Goal: Task Accomplishment & Management: Complete application form

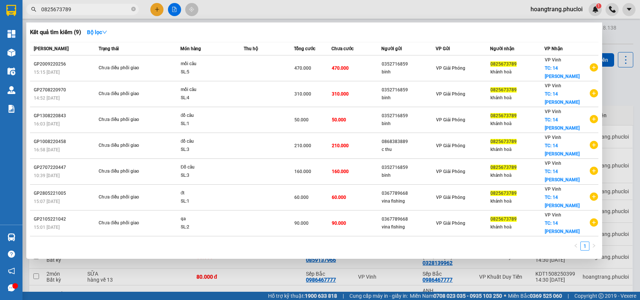
click at [209, 277] on div at bounding box center [320, 150] width 640 height 300
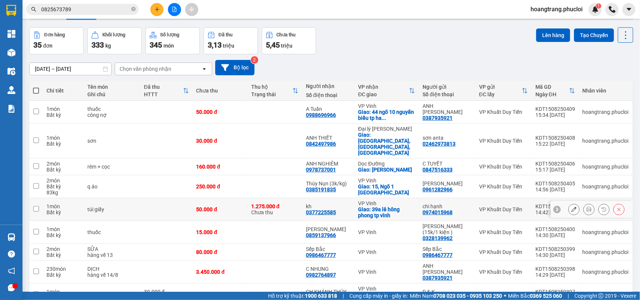
scroll to position [47, 0]
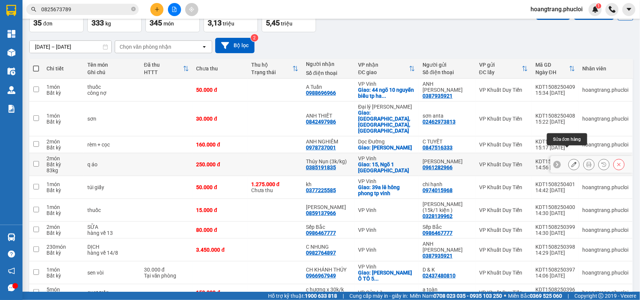
click at [571, 162] on icon at bounding box center [573, 164] width 5 height 5
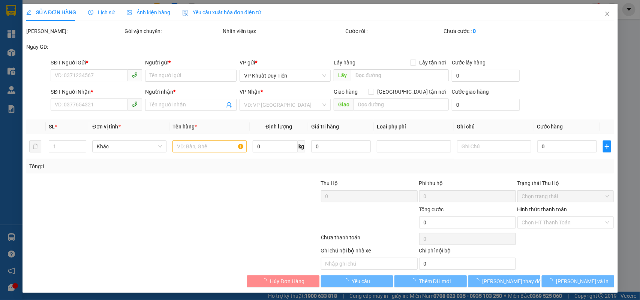
type input "0961282966"
type input "hoàng ngân"
type input "0385191835"
type input "Thúy Nụn (3k/kg)"
checkbox input "true"
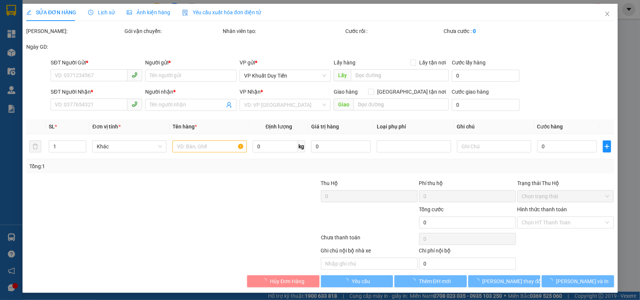
type input "15, Ngõ 1 [GEOGRAPHIC_DATA]"
type input "250.000"
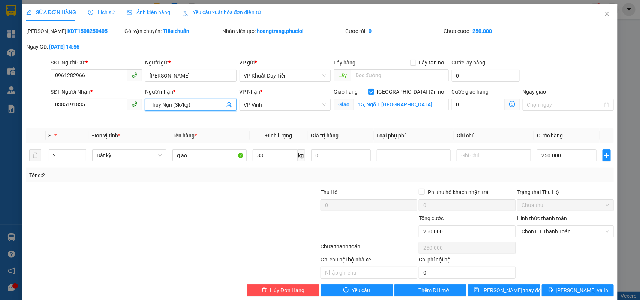
click at [176, 108] on input "Thúy Nụn (3k/kg)" at bounding box center [187, 105] width 75 height 8
click at [156, 107] on input "Thúy Nụn (3k/kg)" at bounding box center [187, 105] width 75 height 8
click at [127, 225] on div at bounding box center [123, 227] width 196 height 26
click at [163, 222] on div at bounding box center [123, 227] width 196 height 26
click at [109, 211] on div at bounding box center [123, 201] width 196 height 26
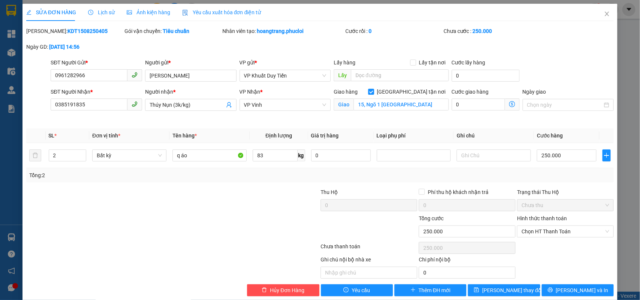
click at [186, 225] on div at bounding box center [123, 227] width 196 height 26
click at [215, 215] on div at bounding box center [123, 227] width 196 height 26
click at [180, 108] on input "Thúy Nụn (3k/kg)" at bounding box center [187, 105] width 75 height 8
click at [265, 157] on input "83" at bounding box center [275, 156] width 45 height 12
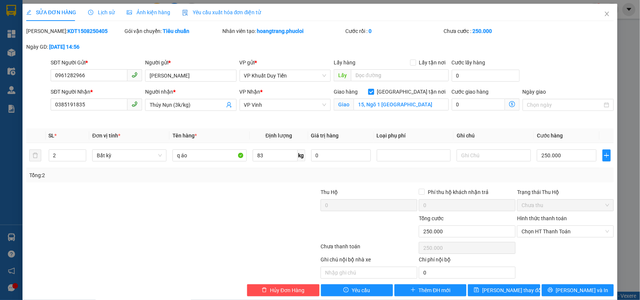
click at [285, 189] on div at bounding box center [271, 201] width 98 height 26
click at [176, 105] on input "Thúy Nụn (3k/kg)" at bounding box center [187, 105] width 75 height 8
click at [270, 179] on div "Tổng: 2" at bounding box center [320, 175] width 582 height 8
click at [271, 161] on input "83" at bounding box center [275, 156] width 45 height 12
click at [567, 154] on input "250.000" at bounding box center [567, 156] width 60 height 12
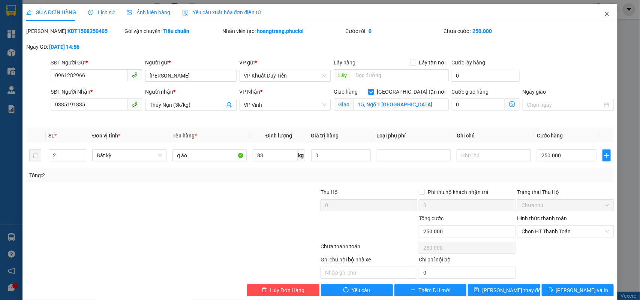
click at [604, 14] on icon "close" at bounding box center [607, 14] width 6 height 6
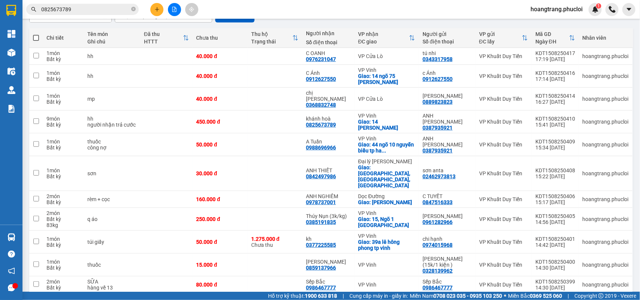
scroll to position [47, 0]
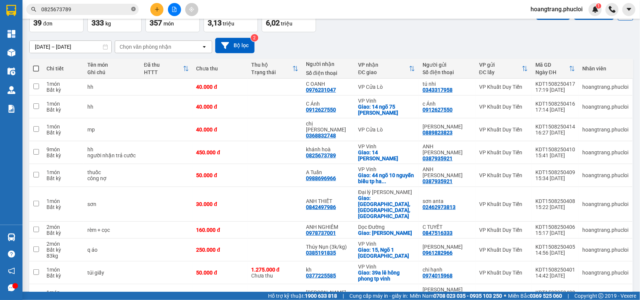
click at [132, 10] on icon "close-circle" at bounding box center [133, 9] width 4 height 4
paste input "0982848268"
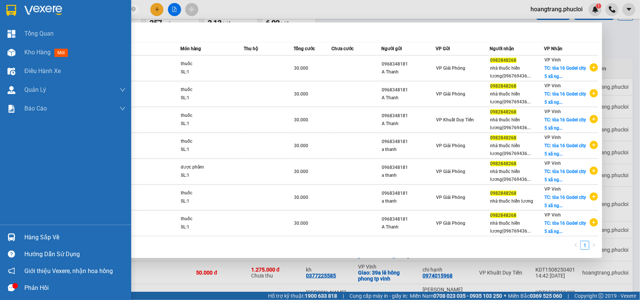
drag, startPoint x: 106, startPoint y: 9, endPoint x: 0, endPoint y: 24, distance: 107.1
click at [0, 24] on section "Kết quả tìm kiếm ( 7 ) Bộ lọc Mã ĐH Trạng thái Món hàng Thu hộ Tổng cước Chưa c…" at bounding box center [320, 150] width 640 height 300
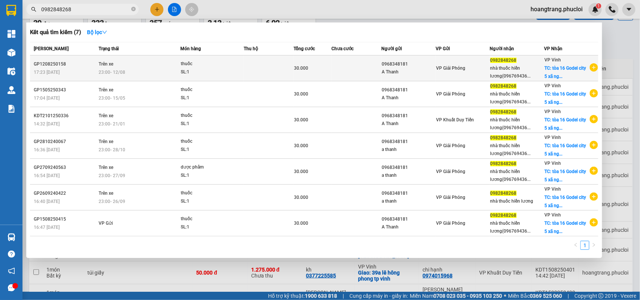
paste input "13594026"
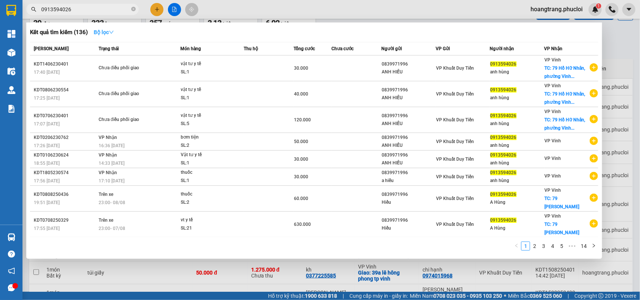
type input "0913594026"
click at [109, 32] on strong "Bộ lọc" at bounding box center [104, 32] width 20 height 6
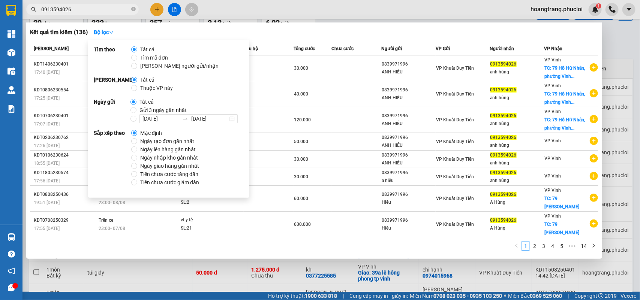
click at [154, 141] on span "Ngày tạo đơn gần nhất" at bounding box center [167, 141] width 60 height 8
click at [137, 141] on input "Ngày tạo đơn gần nhất" at bounding box center [134, 141] width 6 height 6
radio input "true"
radio input "false"
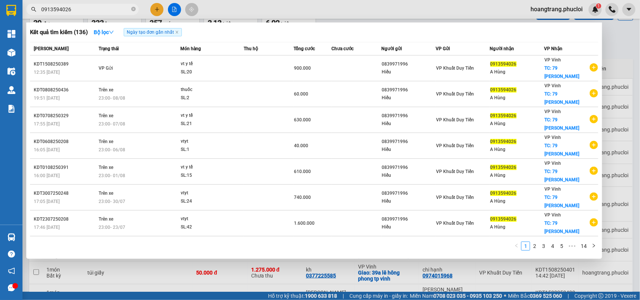
click at [285, 37] on div "Kết quả tìm kiếm ( 136 ) Bộ lọc Ngày tạo đơn gần nhất" at bounding box center [314, 32] width 568 height 12
click at [272, 263] on div at bounding box center [320, 150] width 640 height 300
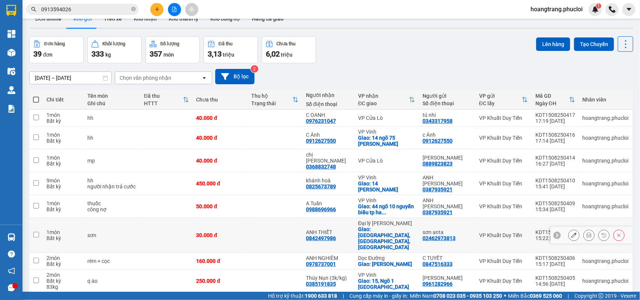
scroll to position [0, 0]
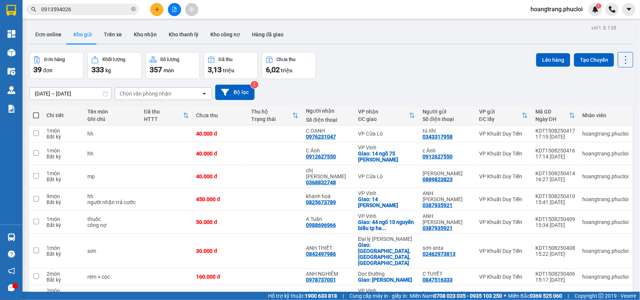
click at [370, 72] on div "Đơn hàng 39 đơn Khối lượng 333 kg Số lượng 357 món Đã thu 3,13 triệu Chưa thu 6…" at bounding box center [331, 65] width 604 height 27
click at [160, 5] on button at bounding box center [156, 9] width 13 height 13
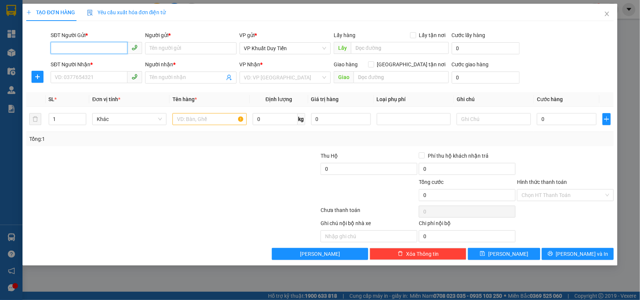
click at [92, 44] on input "SĐT Người Gửi *" at bounding box center [89, 48] width 77 height 12
type input "0983393338"
click at [99, 58] on div "0983393338 - a đức" at bounding box center [96, 63] width 91 height 12
type input "a đức"
type input "0983393338"
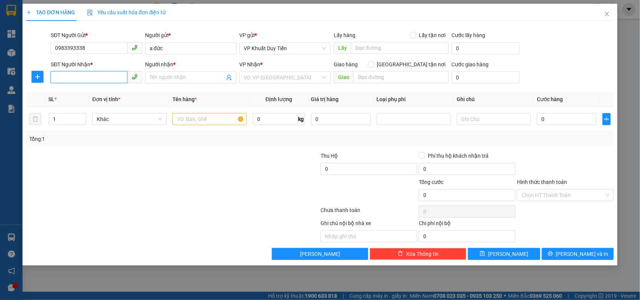
click at [100, 76] on input "SĐT Người Nhận *" at bounding box center [89, 77] width 77 height 12
click at [86, 93] on div "0989278717 - c Hiền" at bounding box center [96, 93] width 82 height 8
type input "0989278717"
type input "c Hiền"
checkbox input "true"
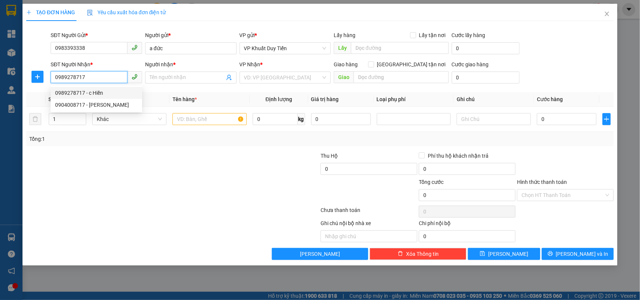
type input "98a [PERSON_NAME] quán bàu"
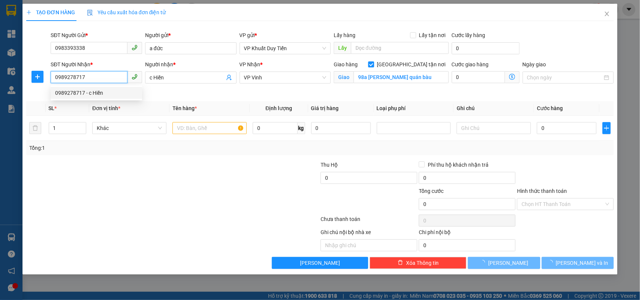
type input "0989278717"
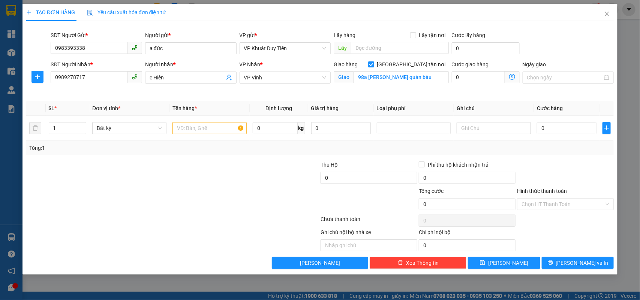
click at [307, 217] on div at bounding box center [172, 220] width 295 height 15
click at [199, 125] on input "text" at bounding box center [209, 128] width 74 height 12
type input "hh"
drag, startPoint x: 192, startPoint y: 167, endPoint x: 631, endPoint y: 151, distance: 439.3
click at [194, 167] on div at bounding box center [123, 174] width 196 height 26
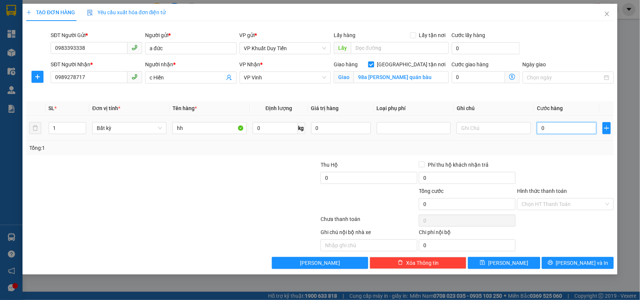
click at [565, 126] on input "0" at bounding box center [567, 128] width 60 height 12
type input "3"
type input "30"
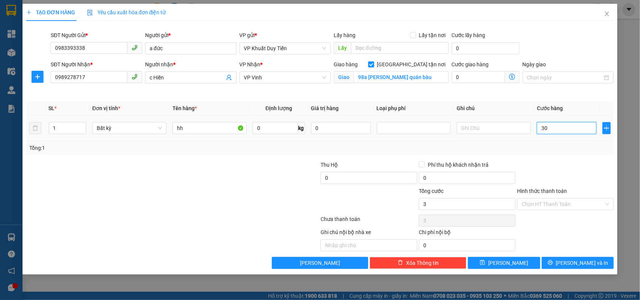
type input "30"
type input "30.000"
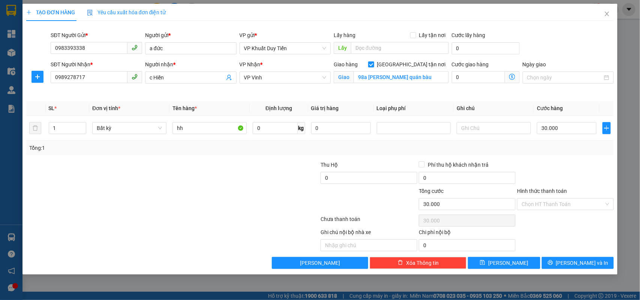
click at [565, 156] on div "Transit Pickup Surcharge Ids Transit Deliver Surcharge Ids Transit Deliver Surc…" at bounding box center [320, 148] width 588 height 242
click at [577, 263] on span "Lưu và In" at bounding box center [582, 263] width 52 height 8
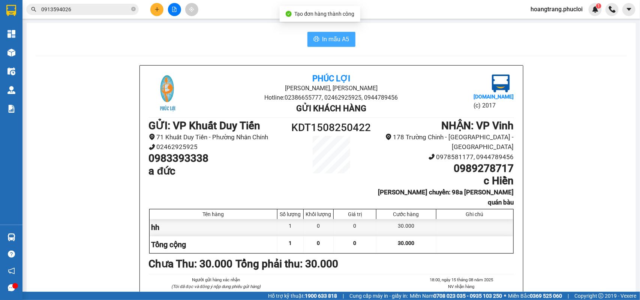
click at [322, 39] on span "In mẫu A5" at bounding box center [335, 38] width 27 height 9
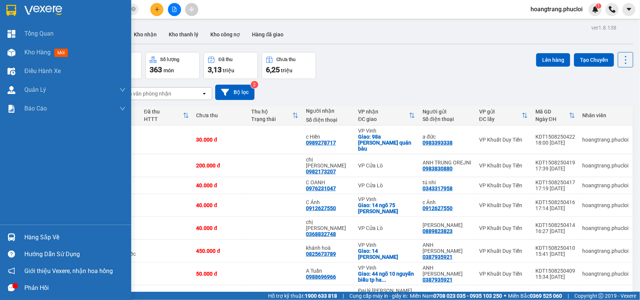
scroll to position [42, 0]
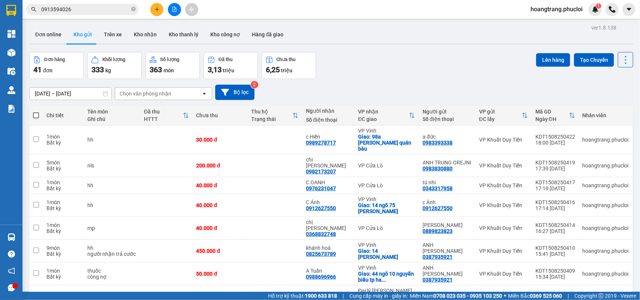
click at [173, 9] on icon "file-add" at bounding box center [174, 9] width 5 height 5
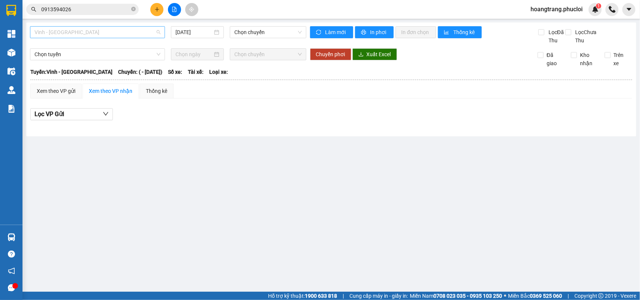
click at [151, 36] on span "Vinh - [GEOGRAPHIC_DATA]" at bounding box center [97, 32] width 126 height 11
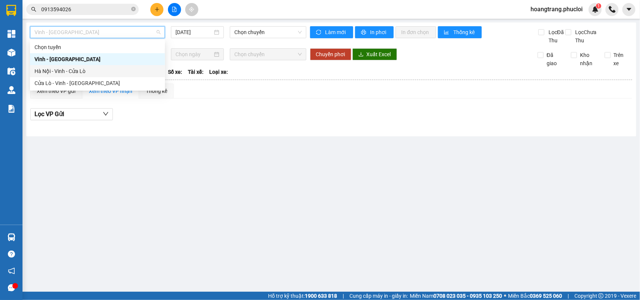
click at [90, 74] on div "Hà Nội - Vinh - Cửa Lò" at bounding box center [97, 71] width 126 height 8
type input "[DATE]"
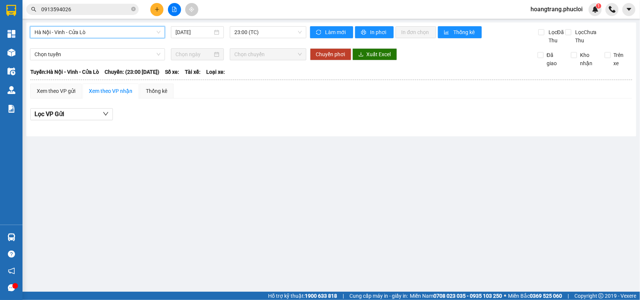
click at [115, 34] on span "Hà Nội - Vinh - Cửa Lò" at bounding box center [97, 32] width 126 height 11
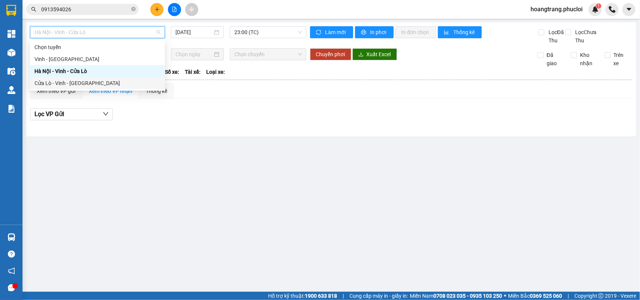
click at [107, 80] on div "Cửa Lò - Vinh - [GEOGRAPHIC_DATA]" at bounding box center [97, 83] width 126 height 8
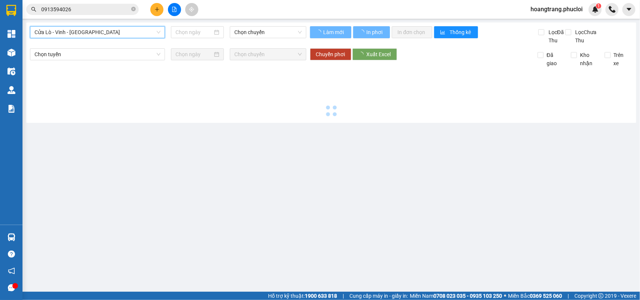
type input "[DATE]"
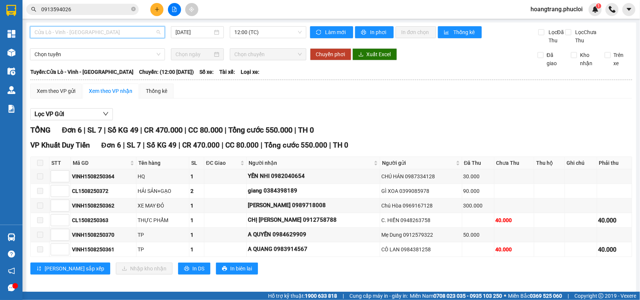
click at [108, 34] on span "Cửa Lò - Vinh - [GEOGRAPHIC_DATA]" at bounding box center [97, 32] width 126 height 11
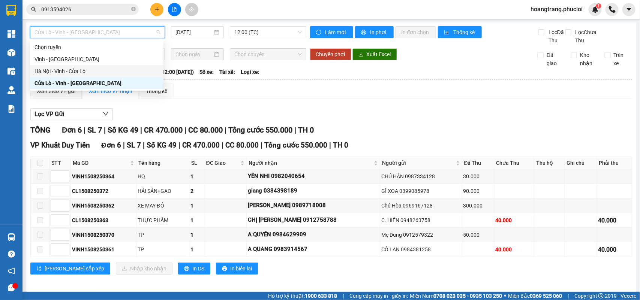
click at [95, 69] on div "Hà Nội - Vinh - Cửa Lò" at bounding box center [96, 71] width 124 height 8
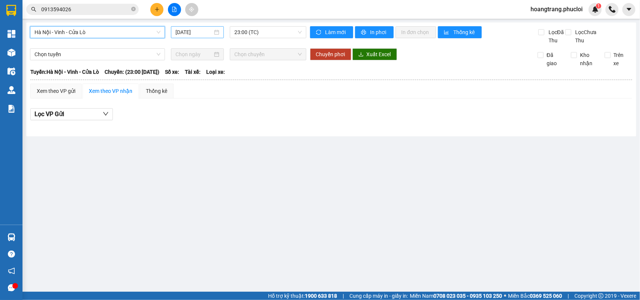
click at [175, 29] on div "[DATE]" at bounding box center [197, 32] width 53 height 12
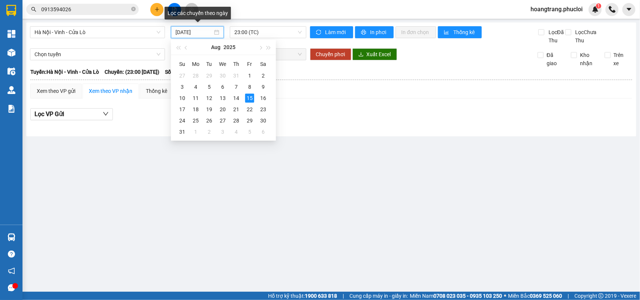
click at [178, 33] on input "[DATE]" at bounding box center [193, 32] width 37 height 8
click at [238, 97] on div "14" at bounding box center [236, 98] width 9 height 9
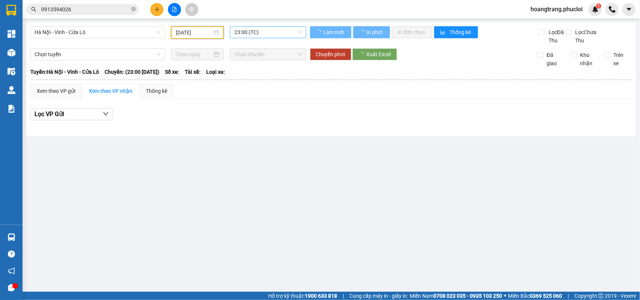
click at [245, 27] on span "23:00 (TC)" at bounding box center [267, 32] width 67 height 11
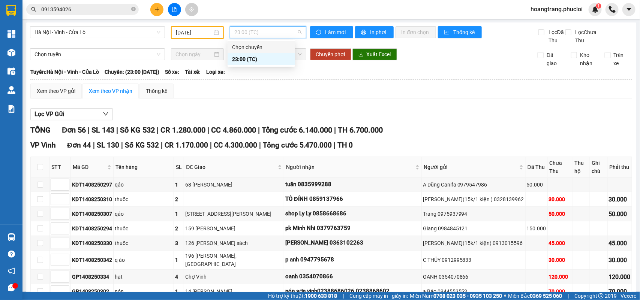
click at [347, 97] on div "Xem theo VP gửi Xem theo VP nhận Thống kê" at bounding box center [331, 91] width 602 height 15
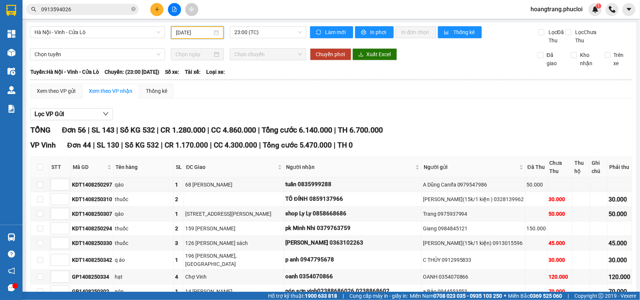
click at [179, 31] on input "14/08/2025" at bounding box center [194, 32] width 36 height 8
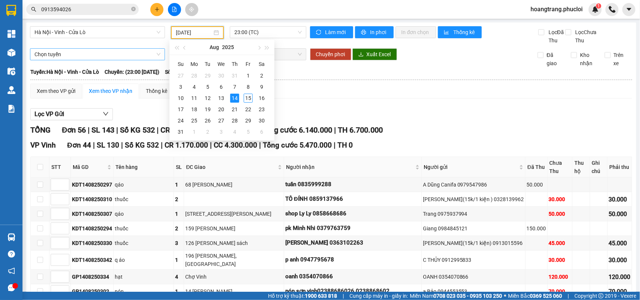
type input "14/08/2025"
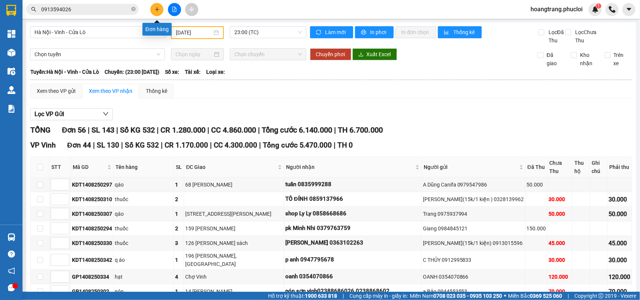
click at [161, 10] on button at bounding box center [156, 9] width 13 height 13
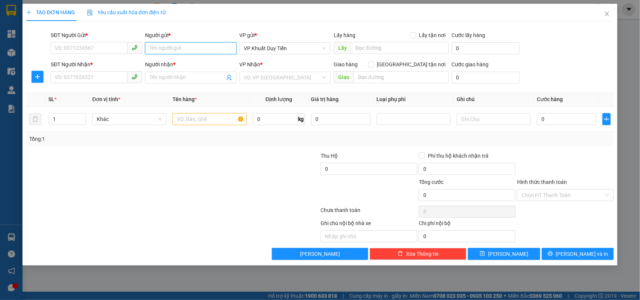
click at [159, 47] on input "Người gửi *" at bounding box center [190, 48] width 91 height 12
click at [172, 46] on input "Người gửi *" at bounding box center [190, 48] width 91 height 12
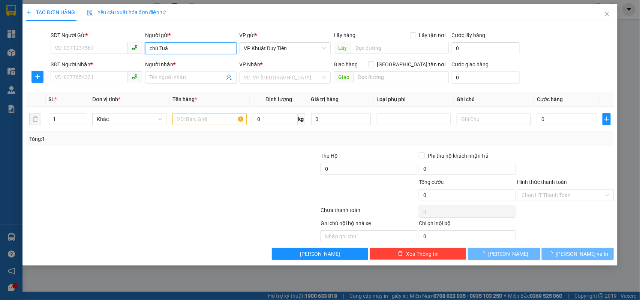
type input "chú Tuấn"
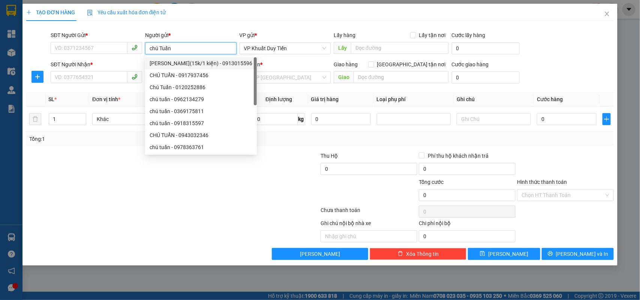
click at [187, 59] on div "Chú Tuấn(15k/1 kiện) - 0913015596" at bounding box center [201, 63] width 103 height 8
type input "0913015596"
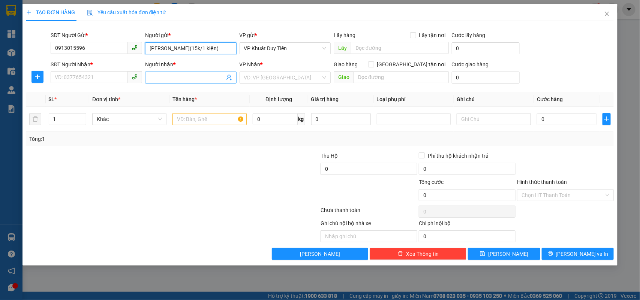
type input "Chú Tuấn(15k/1 kiện)"
click at [167, 73] on span at bounding box center [190, 78] width 91 height 12
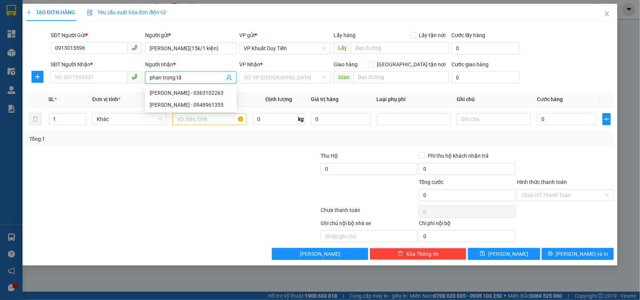
type input "phan trọng tấn"
click at [176, 92] on div "PHAN TRỌNG TẤN - 0363102263" at bounding box center [191, 93] width 82 height 8
type input "0363102263"
type input "PHAN TRỌNG TẤN"
checkbox input "true"
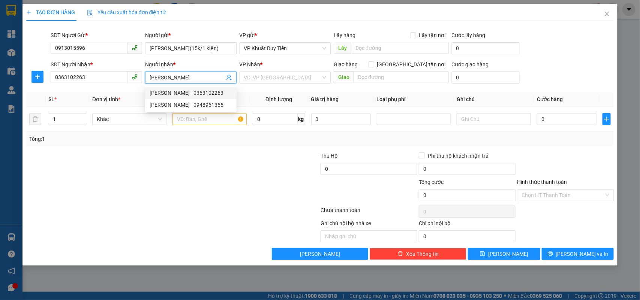
type input "126 [PERSON_NAME] sách"
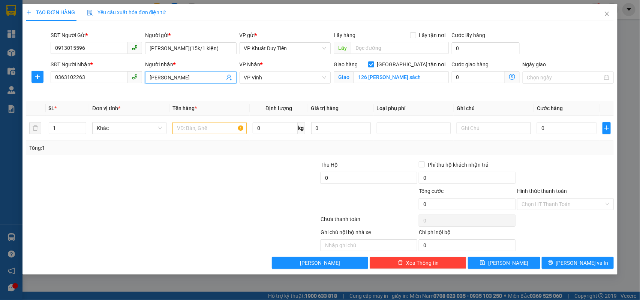
type input "PHAN TRỌNG TẤN"
click at [158, 175] on div at bounding box center [123, 174] width 196 height 26
click at [198, 127] on input "text" at bounding box center [209, 128] width 74 height 12
click at [228, 190] on div at bounding box center [271, 200] width 98 height 26
click at [191, 124] on input "text" at bounding box center [209, 128] width 74 height 12
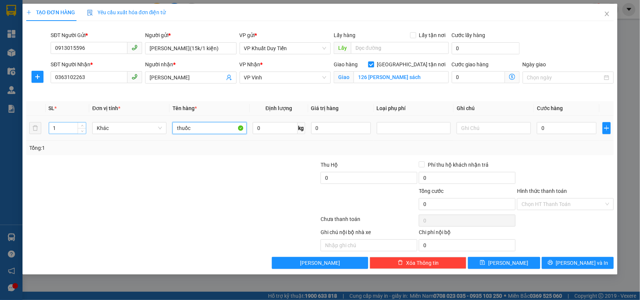
type input "thuốc"
drag, startPoint x: 74, startPoint y: 127, endPoint x: 19, endPoint y: 123, distance: 55.3
click at [19, 123] on div "TẠO ĐƠN HÀNG Yêu cầu xuất hóa đơn điện tử Transit Pickup Surcharge Ids Transit …" at bounding box center [320, 150] width 640 height 300
type input "7"
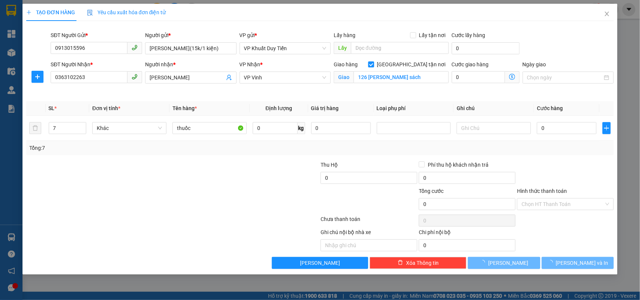
click at [112, 189] on div at bounding box center [123, 200] width 196 height 26
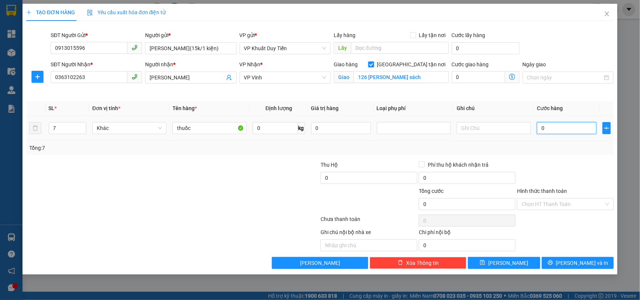
click at [574, 130] on input "0" at bounding box center [567, 128] width 60 height 12
type input "1"
type input "10"
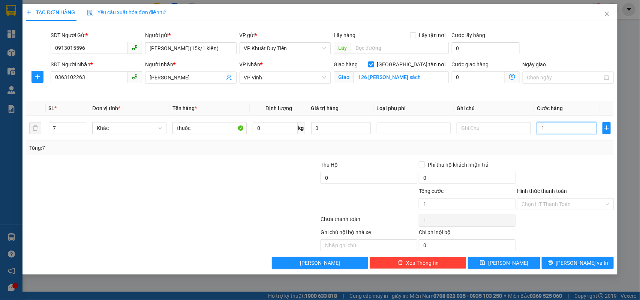
type input "10"
type input "105"
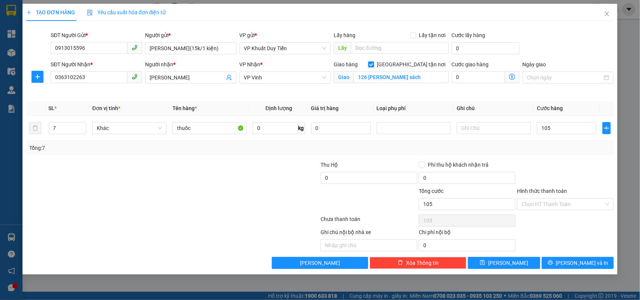
type input "105.000"
click at [540, 149] on div "Tổng: 7" at bounding box center [320, 148] width 588 height 14
click at [546, 203] on input "Hình thức thanh toán" at bounding box center [563, 204] width 82 height 11
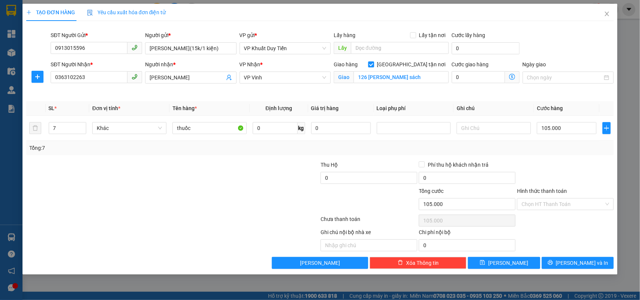
click at [552, 171] on div at bounding box center [565, 174] width 98 height 26
click at [552, 204] on input "Hình thức thanh toán" at bounding box center [563, 204] width 82 height 11
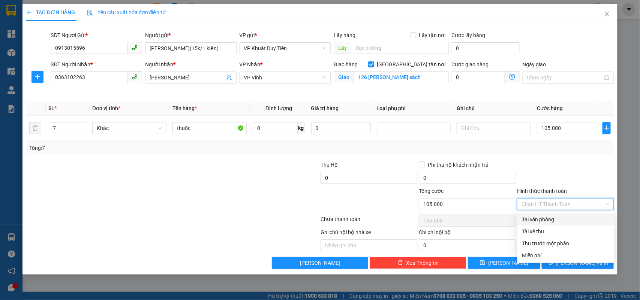
click at [550, 179] on div at bounding box center [565, 174] width 98 height 26
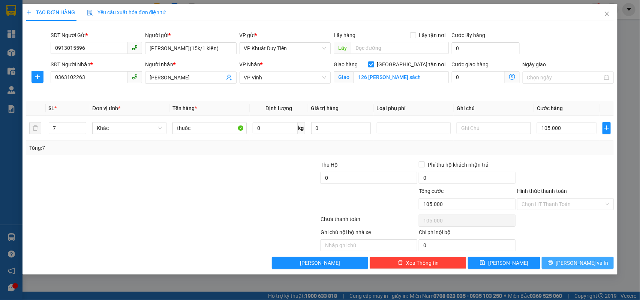
click at [553, 264] on icon "printer" at bounding box center [550, 263] width 5 height 5
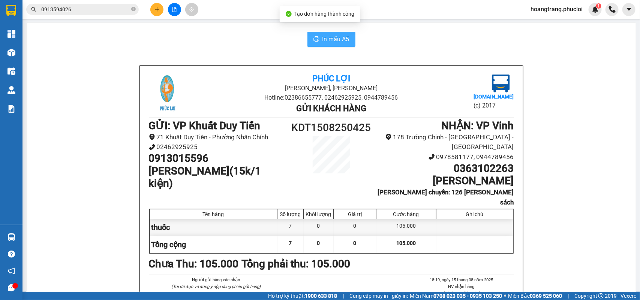
click at [323, 40] on span "In mẫu A5" at bounding box center [335, 38] width 27 height 9
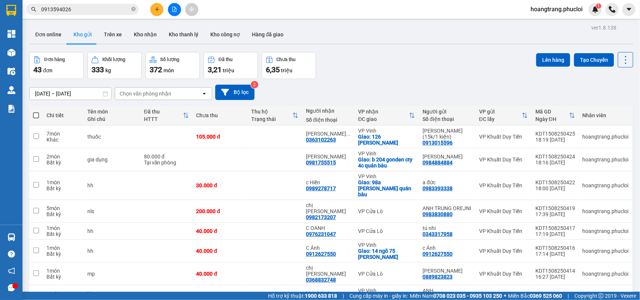
click at [174, 9] on icon "file-add" at bounding box center [174, 9] width 5 height 5
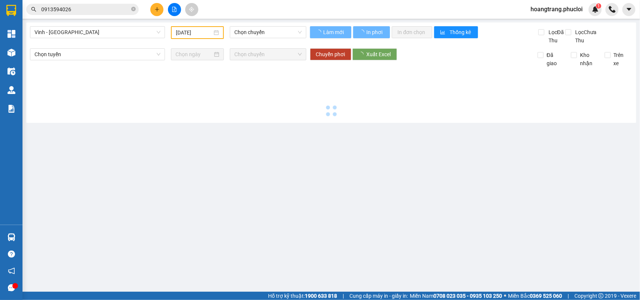
type input "[DATE]"
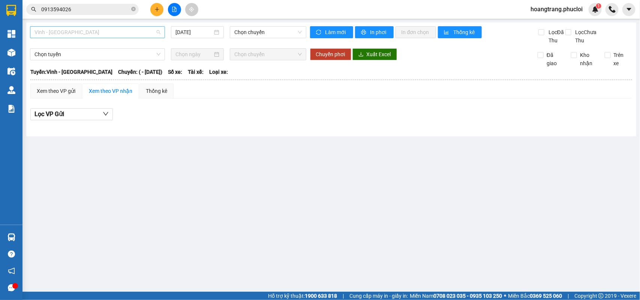
click at [153, 29] on span "Vinh - [GEOGRAPHIC_DATA]" at bounding box center [97, 32] width 126 height 11
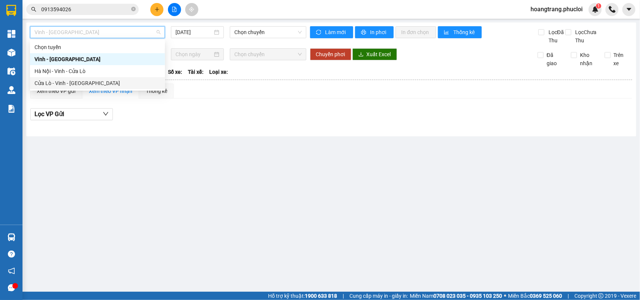
click at [97, 82] on div "Cửa Lò - Vinh - [GEOGRAPHIC_DATA]" at bounding box center [97, 83] width 126 height 8
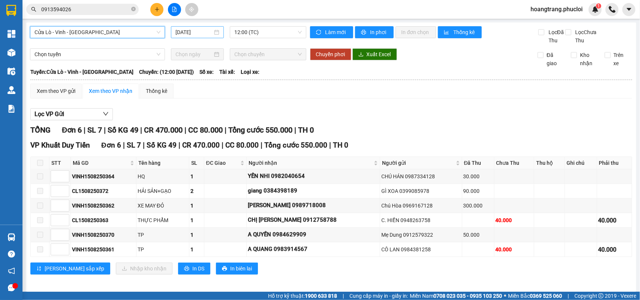
click at [180, 29] on input "[DATE]" at bounding box center [193, 32] width 37 height 8
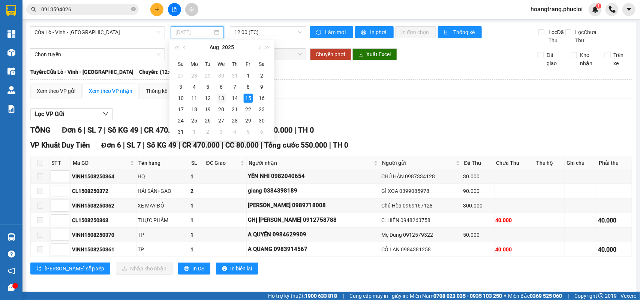
click at [223, 98] on div "13" at bounding box center [221, 98] width 9 height 9
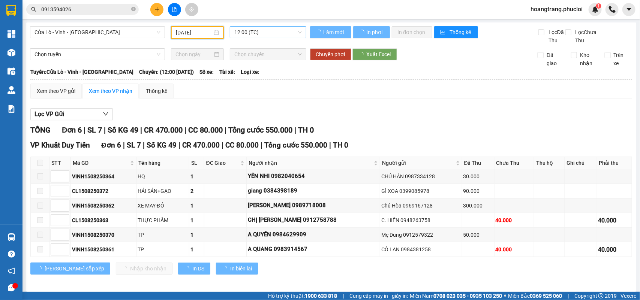
click at [262, 32] on span "12:00 (TC)" at bounding box center [267, 32] width 67 height 11
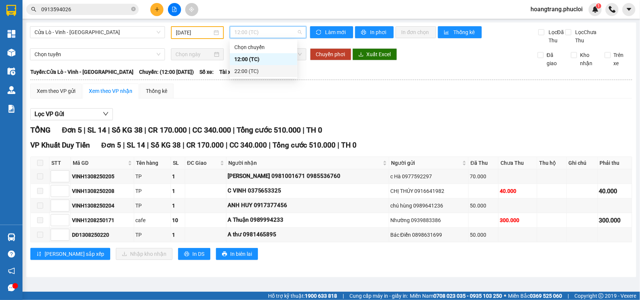
click at [258, 74] on div "22:00 (TC)" at bounding box center [263, 71] width 58 height 8
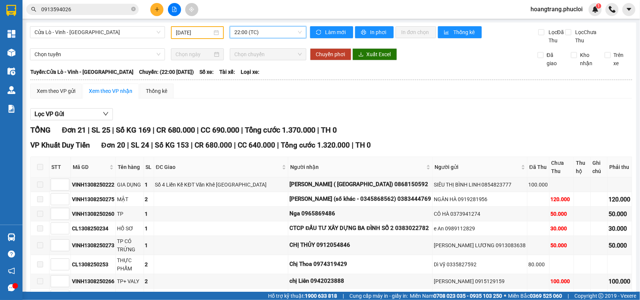
click at [201, 36] on input "13/08/2025" at bounding box center [194, 32] width 36 height 8
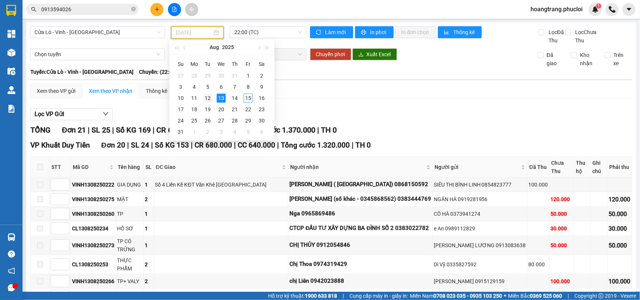
click at [212, 100] on div "12" at bounding box center [207, 98] width 9 height 9
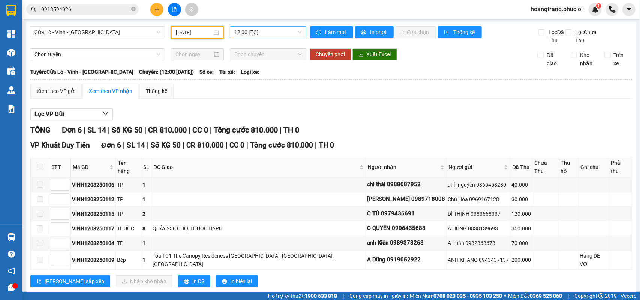
click at [246, 32] on span "12:00 (TC)" at bounding box center [267, 32] width 67 height 11
click at [250, 70] on div "22:00 (TC)" at bounding box center [261, 71] width 58 height 8
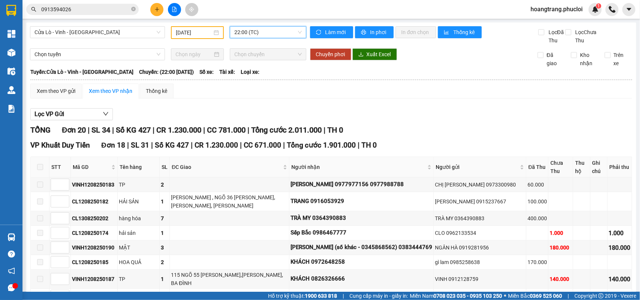
click at [191, 34] on input "12/08/2025" at bounding box center [194, 32] width 36 height 8
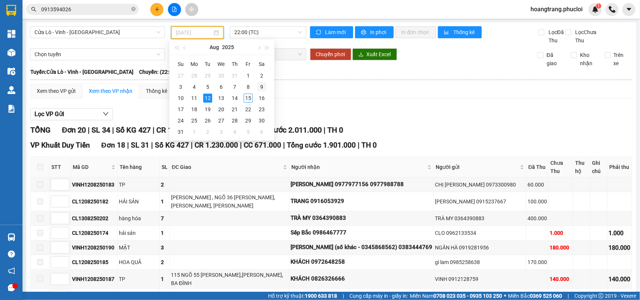
click at [263, 85] on div "9" at bounding box center [261, 86] width 9 height 9
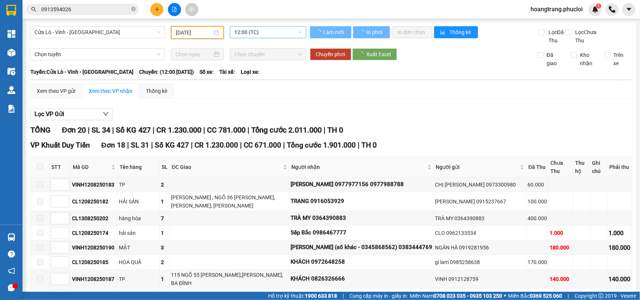
type input "09/08/2025"
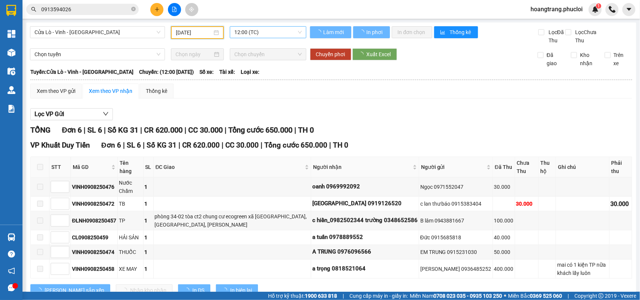
click at [260, 32] on span "12:00 (TC)" at bounding box center [267, 32] width 67 height 11
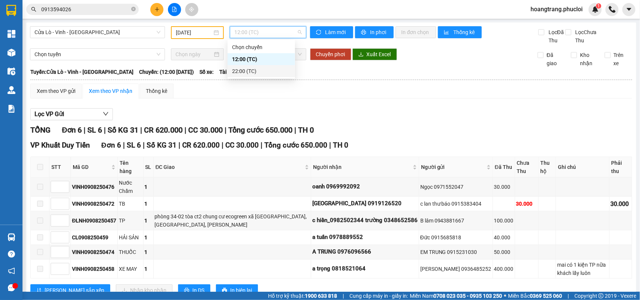
click at [253, 70] on div "22:00 (TC)" at bounding box center [261, 71] width 58 height 8
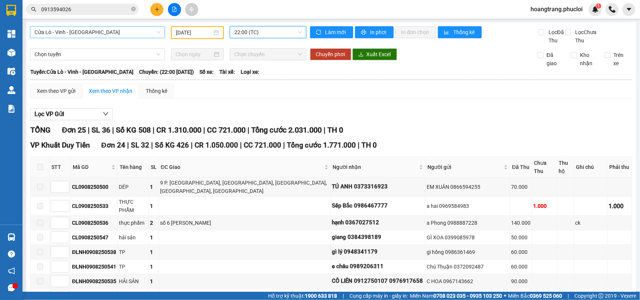
click at [149, 29] on span "Cửa Lò - Vinh - [GEOGRAPHIC_DATA]" at bounding box center [97, 32] width 126 height 11
click at [157, 8] on icon "plus" at bounding box center [157, 9] width 0 height 4
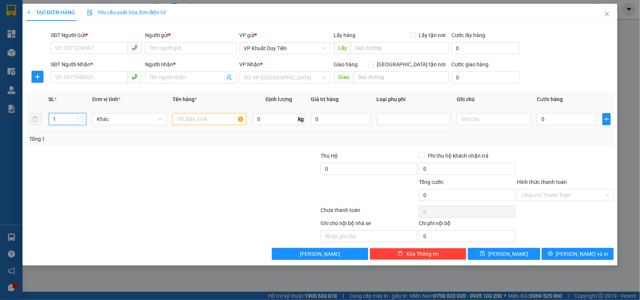
drag, startPoint x: 63, startPoint y: 116, endPoint x: 47, endPoint y: 117, distance: 15.4
click at [47, 117] on td "1" at bounding box center [68, 119] width 44 height 25
click at [51, 144] on div "Tổng: 1" at bounding box center [320, 139] width 588 height 14
click at [293, 78] on input "search" at bounding box center [282, 77] width 77 height 11
drag, startPoint x: 96, startPoint y: 79, endPoint x: 13, endPoint y: 92, distance: 83.2
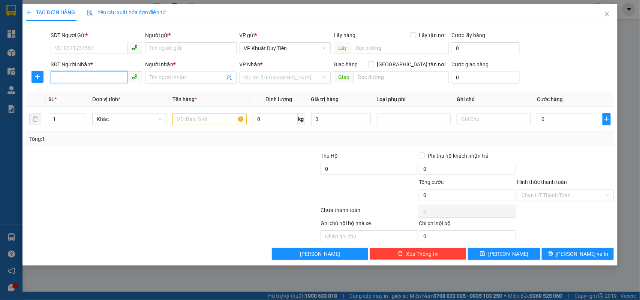
click at [14, 92] on div "TẠO ĐƠN HÀNG Yêu cầu xuất hóa đơn điện tử Transit Pickup Surcharge Ids Transit …" at bounding box center [320, 150] width 640 height 300
click at [81, 45] on input "SĐT Người Gửi *" at bounding box center [89, 48] width 77 height 12
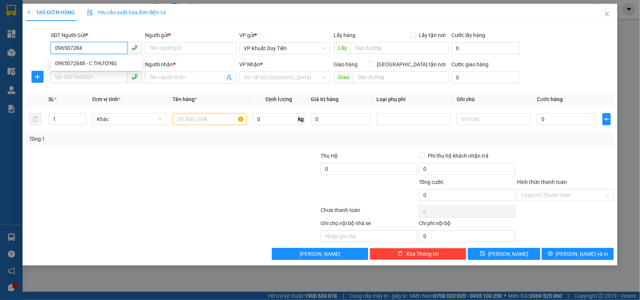
type input "0965072848"
click at [94, 64] on div "0965072848 - C THƯƠNG" at bounding box center [96, 63] width 82 height 8
type input "C THƯƠNG"
type input "0965072848"
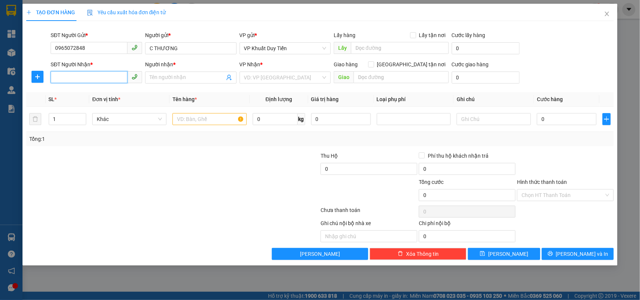
click at [99, 77] on input "SĐT Người Nhận *" at bounding box center [89, 77] width 77 height 12
click at [113, 90] on div "0976271628 - chú sâm" at bounding box center [96, 93] width 82 height 8
type input "0976271628"
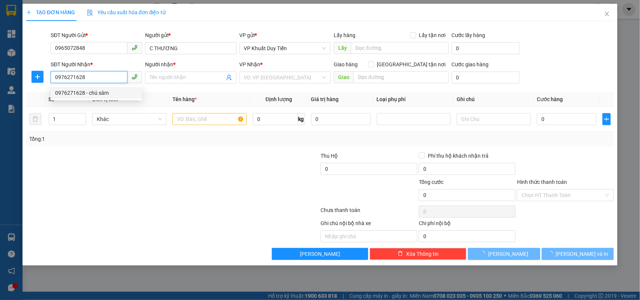
type input "chú sâm"
click at [194, 188] on div at bounding box center [123, 191] width 196 height 26
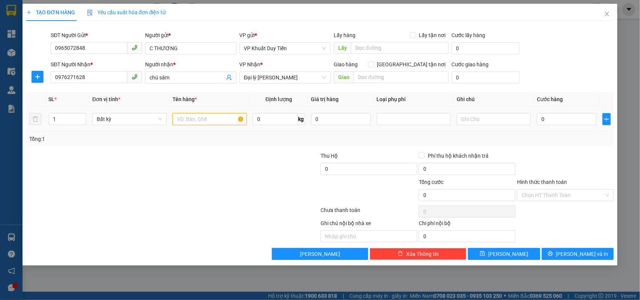
click at [204, 119] on input "text" at bounding box center [209, 119] width 74 height 12
type input "d"
type input "đông lạnh"
click at [546, 121] on input "0" at bounding box center [567, 119] width 60 height 12
type input "5"
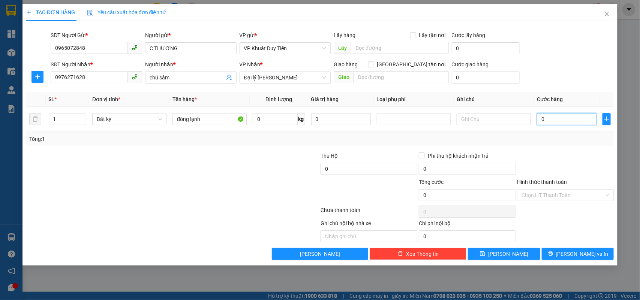
type input "5"
type input "50"
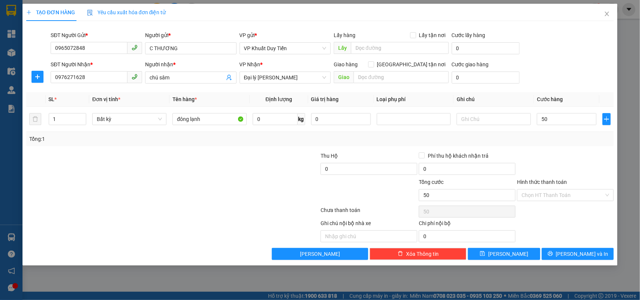
type input "50.000"
click at [547, 160] on div at bounding box center [565, 165] width 98 height 26
click at [555, 193] on input "Hình thức thanh toán" at bounding box center [563, 195] width 82 height 11
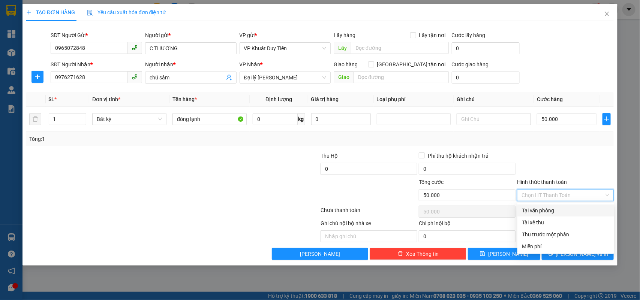
click at [552, 211] on div "Tại văn phòng" at bounding box center [566, 211] width 88 height 8
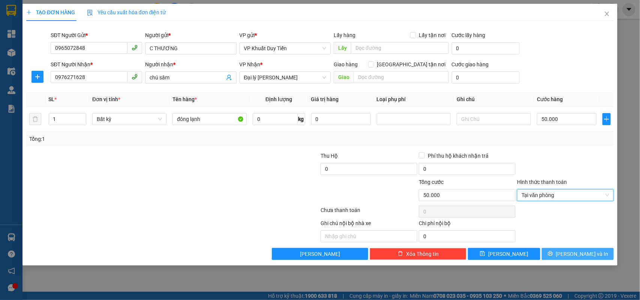
click at [587, 254] on span "Lưu và In" at bounding box center [582, 254] width 52 height 8
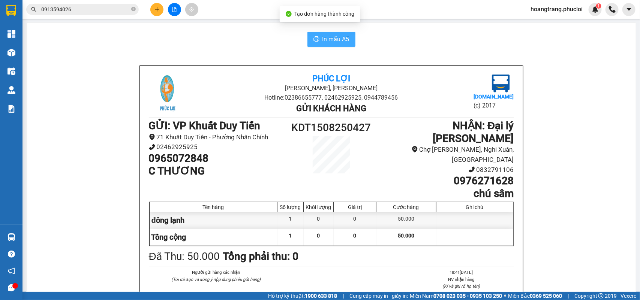
click at [322, 39] on span "In mẫu A5" at bounding box center [335, 38] width 27 height 9
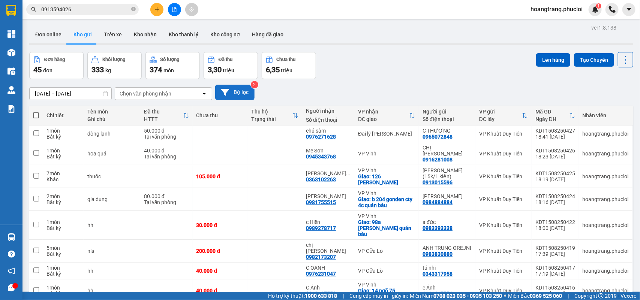
click at [241, 94] on button "Bộ lọc" at bounding box center [234, 92] width 39 height 15
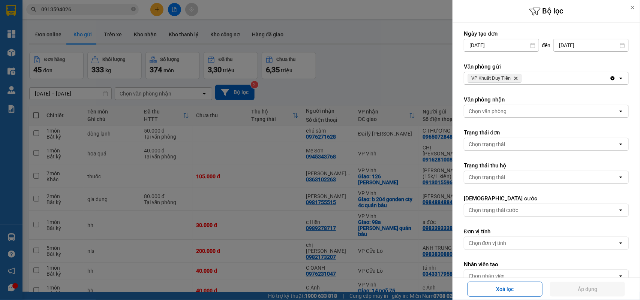
click at [517, 78] on icon "VP Khuất Duy Tiến, close by backspace" at bounding box center [515, 78] width 3 height 3
click at [519, 77] on div "Chọn văn phòng" at bounding box center [541, 78] width 154 height 12
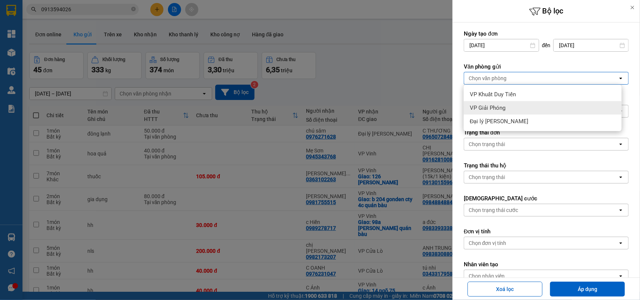
click at [512, 106] on div "VP Giải Phóng" at bounding box center [543, 107] width 158 height 13
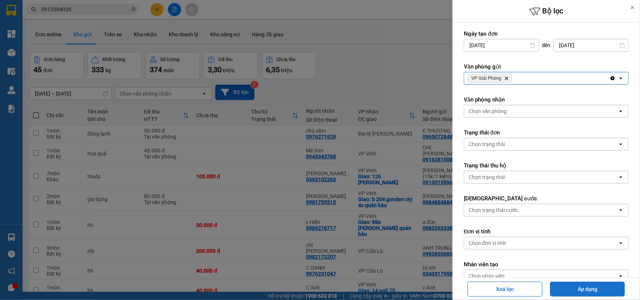
click at [585, 289] on button "Áp dụng" at bounding box center [587, 289] width 75 height 15
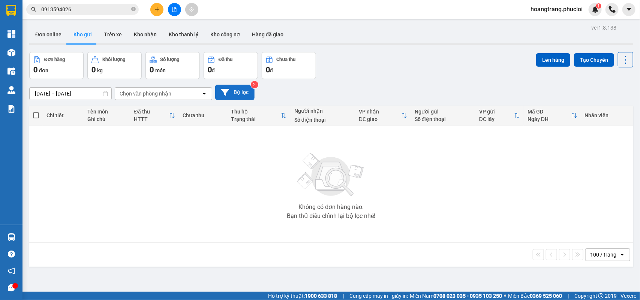
click at [233, 85] on button "Bộ lọc" at bounding box center [234, 92] width 39 height 15
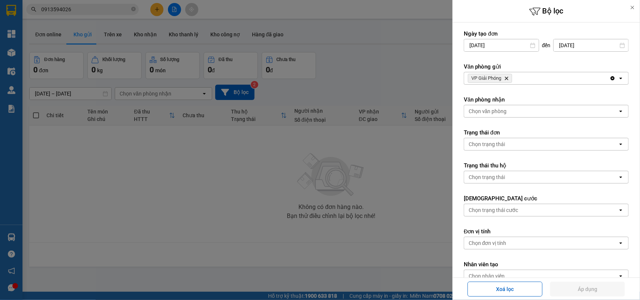
click at [508, 79] on icon "VP Giải Phóng, close by backspace" at bounding box center [506, 78] width 3 height 3
click at [508, 79] on div "Chọn văn phòng" at bounding box center [541, 78] width 154 height 12
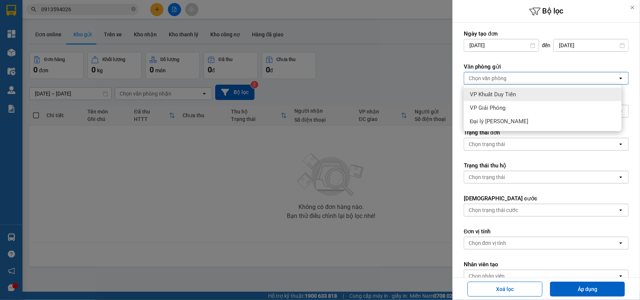
click at [511, 94] on span "VP Khuất Duy Tiến" at bounding box center [493, 94] width 46 height 7
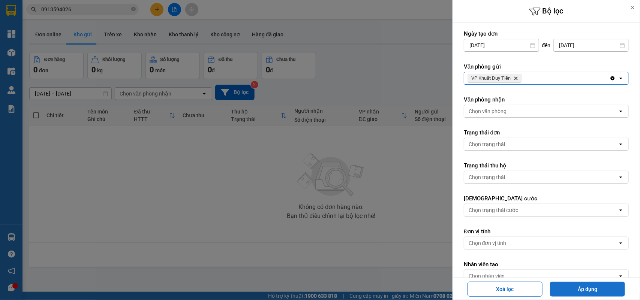
click at [579, 295] on button "Áp dụng" at bounding box center [587, 289] width 75 height 15
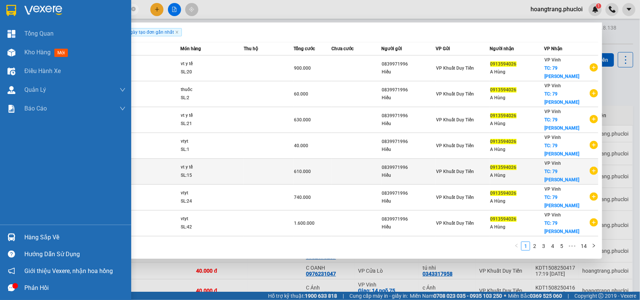
drag, startPoint x: 103, startPoint y: 9, endPoint x: 365, endPoint y: 127, distance: 286.8
click at [0, 14] on section "Kết quả tìm kiếm ( 136 ) Bộ lọc Ngày tạo đơn gần nhất Mã ĐH Trạng thái Món hàng…" at bounding box center [320, 150] width 640 height 300
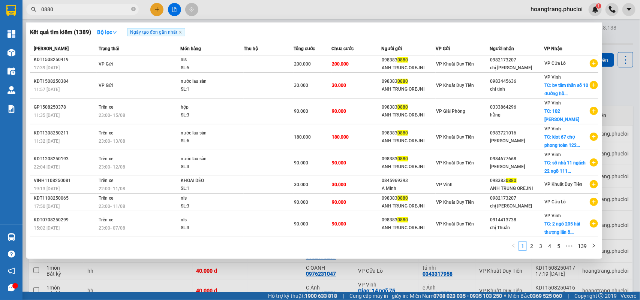
type input "0880"
click at [274, 290] on div at bounding box center [320, 150] width 640 height 300
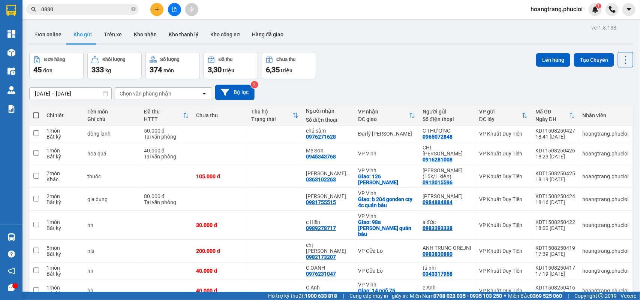
click at [45, 64] on button "Đơn hàng 45 đơn" at bounding box center [56, 65] width 54 height 27
drag, startPoint x: 284, startPoint y: 132, endPoint x: 444, endPoint y: 145, distance: 161.0
click at [458, 138] on tr "1 món Bất kỳ đông lạnh 50.000 đ Tại văn phòng chú sâm 0976271628 Đại lý Nghi Hả…" at bounding box center [331, 134] width 604 height 17
checkbox input "true"
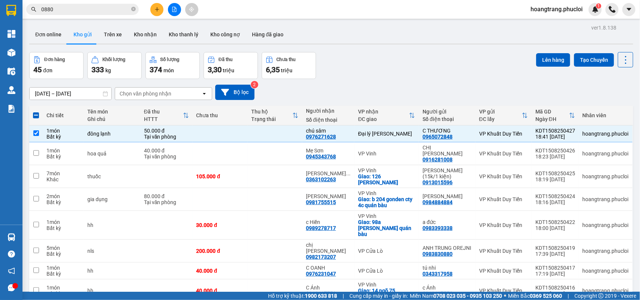
click at [411, 89] on div "11/08/2025 – 15/08/2025 Press the down arrow key to interact with the calendar …" at bounding box center [331, 92] width 604 height 15
click at [160, 12] on button at bounding box center [156, 9] width 13 height 13
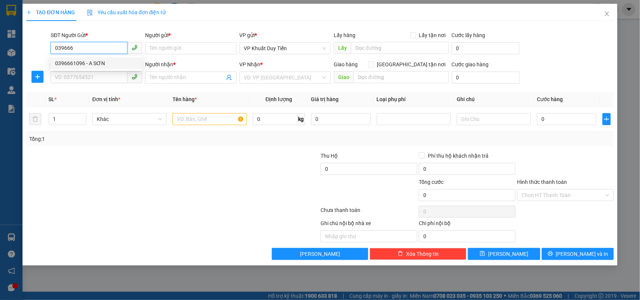
click at [85, 67] on div "0396661096 - A SƠN" at bounding box center [96, 63] width 91 height 12
type input "0396661096"
type input "A SƠN"
type input "0396661096"
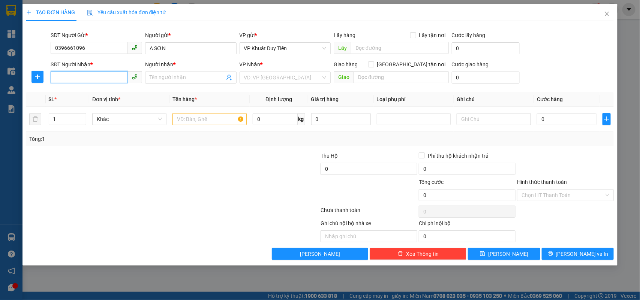
click at [76, 79] on input "SĐT Người Nhận *" at bounding box center [89, 77] width 77 height 12
click at [111, 106] on div "0327738749 - c huyến" at bounding box center [96, 105] width 82 height 8
type input "0327738749"
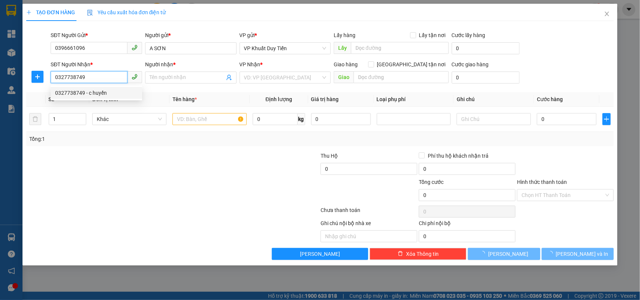
type input "c huyến"
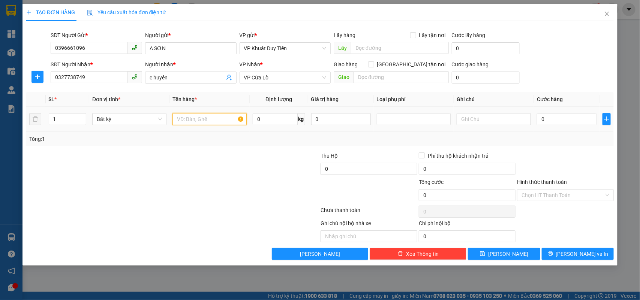
click at [216, 119] on input "text" at bounding box center [209, 119] width 74 height 12
type input "dây sạc"
click at [550, 118] on input "0" at bounding box center [567, 119] width 60 height 12
type input "3"
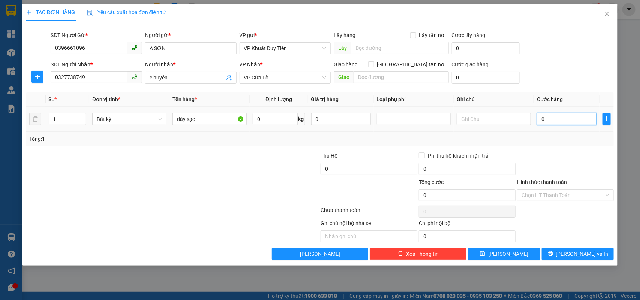
type input "3"
type input "30"
type input "30.000"
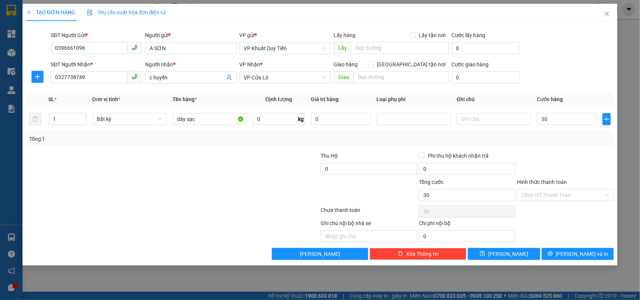
type input "30.000"
click at [537, 151] on div "Transit Pickup Surcharge Ids Transit Deliver Surcharge Ids Transit Deliver Surc…" at bounding box center [320, 143] width 588 height 233
click at [538, 198] on input "Hình thức thanh toán" at bounding box center [563, 195] width 82 height 11
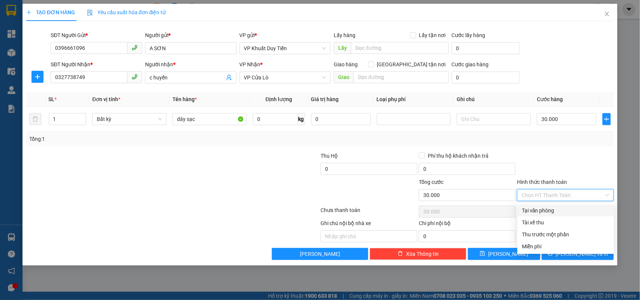
click at [550, 214] on div "Tại văn phòng" at bounding box center [566, 211] width 88 height 8
type input "0"
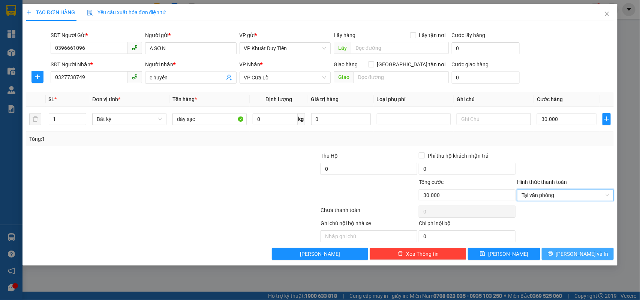
click at [598, 259] on button "Lưu và In" at bounding box center [578, 254] width 72 height 12
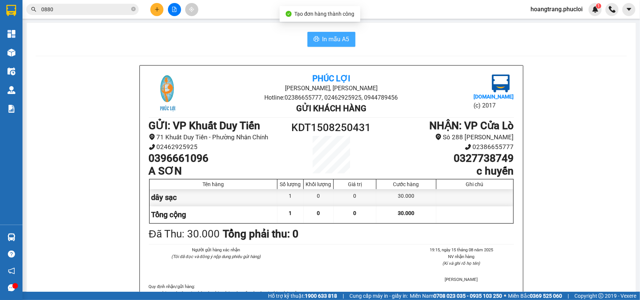
click at [329, 46] on button "In mẫu A5" at bounding box center [331, 39] width 48 height 15
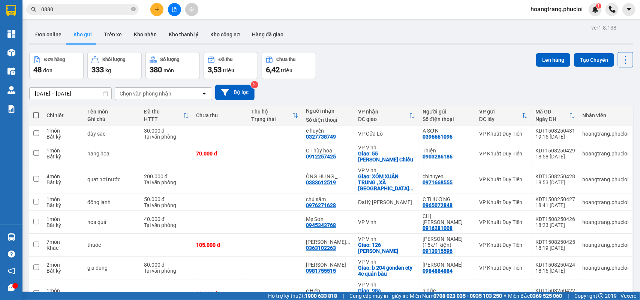
click at [377, 59] on div "Đơn hàng 48 đơn Khối lượng 333 kg Số lượng 380 món Đã thu 3,53 triệu Chưa thu 6…" at bounding box center [331, 65] width 604 height 27
click at [214, 124] on th "Chưa thu" at bounding box center [220, 116] width 55 height 20
click at [173, 11] on icon "file-add" at bounding box center [174, 9] width 5 height 5
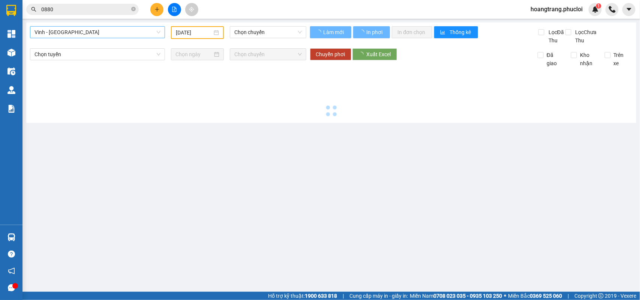
type input "[DATE]"
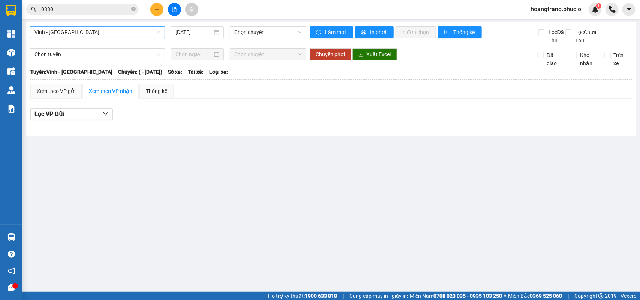
click at [135, 31] on span "Vinh - [GEOGRAPHIC_DATA]" at bounding box center [97, 32] width 126 height 11
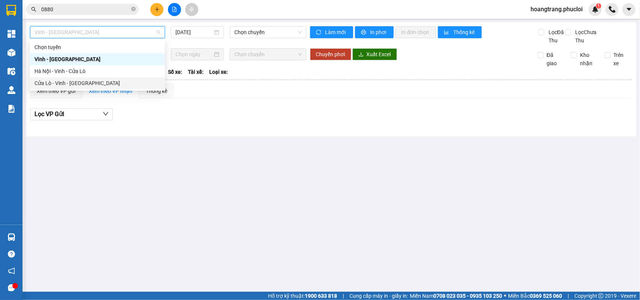
click at [68, 82] on div "Cửa Lò - Vinh - [GEOGRAPHIC_DATA]" at bounding box center [97, 83] width 126 height 8
type input "[DATE]"
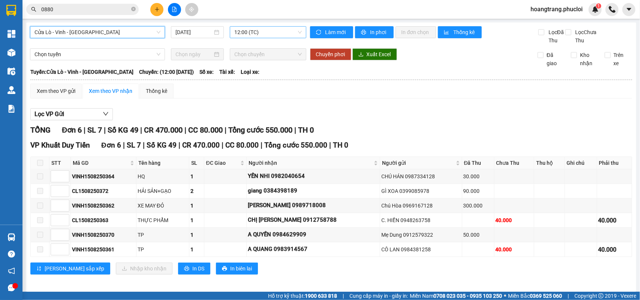
click at [247, 30] on span "12:00 (TC)" at bounding box center [267, 32] width 67 height 11
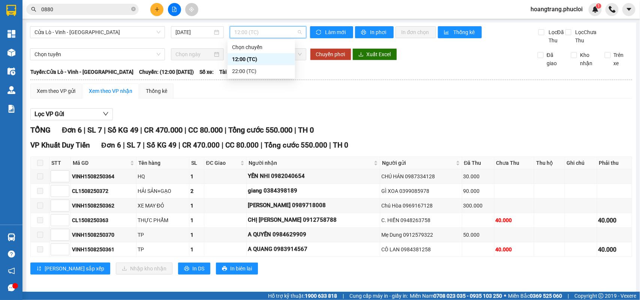
click at [247, 30] on span "12:00 (TC)" at bounding box center [267, 32] width 67 height 11
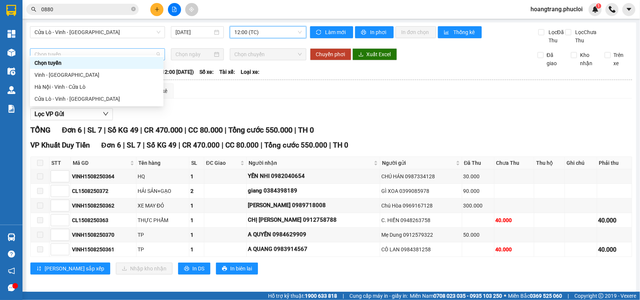
click at [158, 49] on span "Chọn tuyến" at bounding box center [97, 54] width 126 height 11
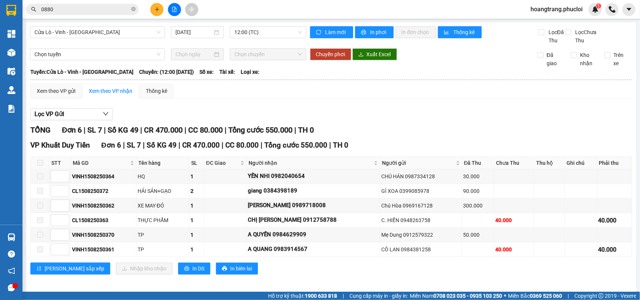
click at [277, 109] on div "Lọc VP Gửi" at bounding box center [331, 114] width 602 height 12
click at [158, 10] on icon "plus" at bounding box center [156, 9] width 5 height 5
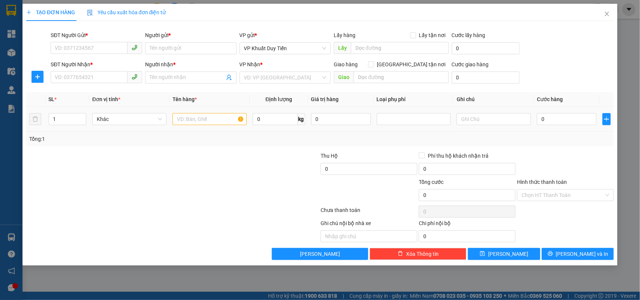
click at [77, 109] on td "1" at bounding box center [68, 119] width 44 height 25
click at [74, 117] on input "1" at bounding box center [67, 119] width 37 height 11
type input "3"
click at [187, 124] on input "text" at bounding box center [209, 119] width 74 height 12
type input "n"
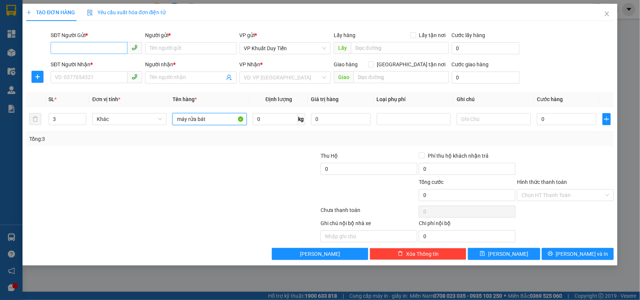
type input "máy rửa bát"
click at [73, 46] on input "SĐT Người Gửi *" at bounding box center [89, 48] width 77 height 12
click at [68, 120] on input "3" at bounding box center [67, 119] width 37 height 11
click at [82, 43] on input "SĐT Người Gửi *" at bounding box center [89, 48] width 77 height 12
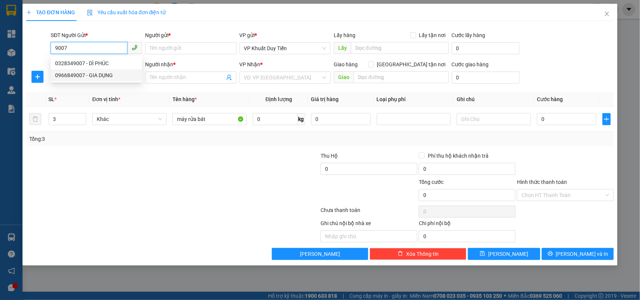
click at [104, 78] on div "0966849007 - GIA DỤNG" at bounding box center [96, 75] width 82 height 8
type input "0966849007"
type input "GIA DỤNG"
type input "0966849007"
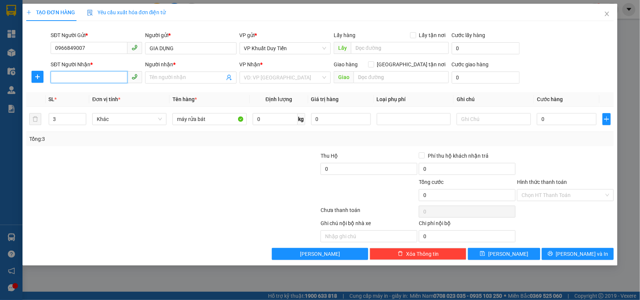
click at [83, 77] on input "SĐT Người Nhận *" at bounding box center [89, 77] width 77 height 12
click at [114, 94] on div "0947497622 - C LÝ" at bounding box center [96, 93] width 82 height 8
type input "0947497622"
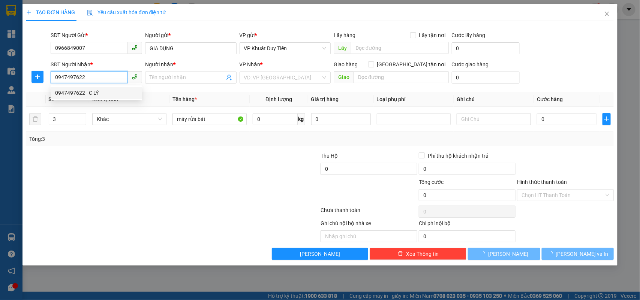
type input "C LÝ"
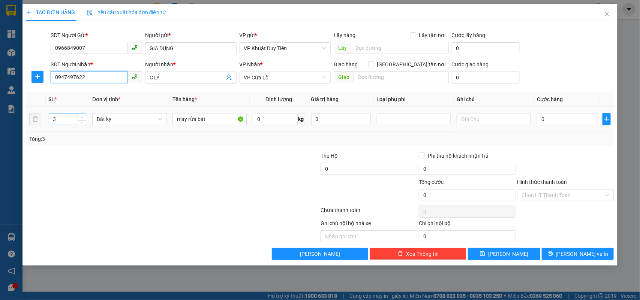
type input "0947497622"
type input "4"
click at [79, 117] on span "Increase Value" at bounding box center [82, 117] width 8 height 7
type input "1"
click at [557, 121] on input "0" at bounding box center [567, 119] width 60 height 12
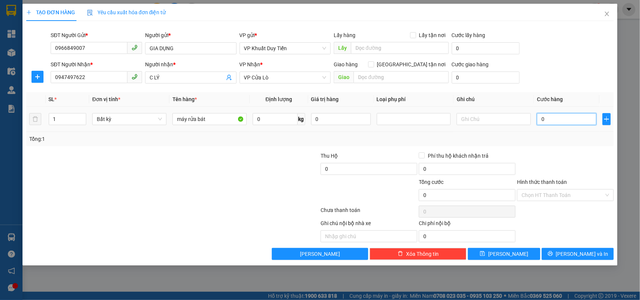
type input "4"
type input "40"
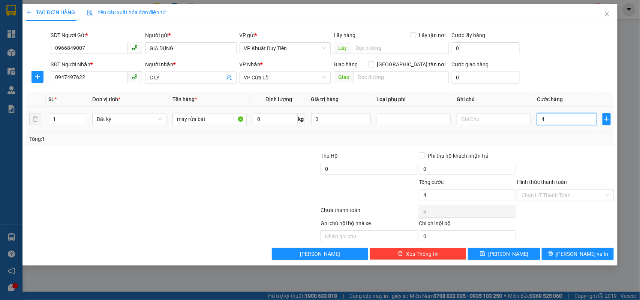
type input "40"
type input "40.000"
click at [529, 149] on div "Transit Pickup Surcharge Ids Transit Deliver Surcharge Ids Transit Deliver Surc…" at bounding box center [320, 143] width 588 height 233
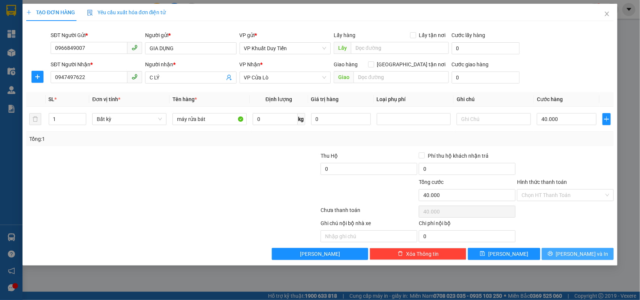
click at [574, 257] on span "Lưu và In" at bounding box center [582, 254] width 52 height 8
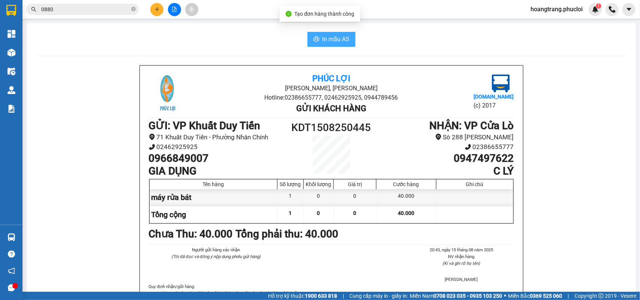
click at [314, 44] on button "In mẫu A5" at bounding box center [331, 39] width 48 height 15
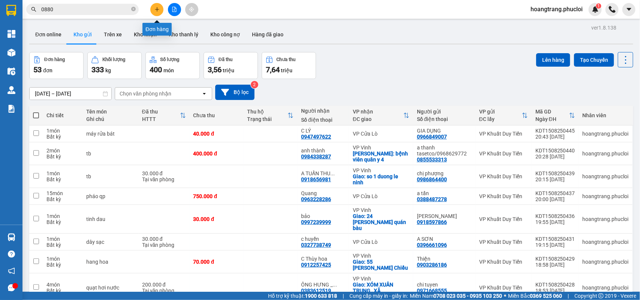
click at [154, 8] on icon "plus" at bounding box center [156, 9] width 5 height 5
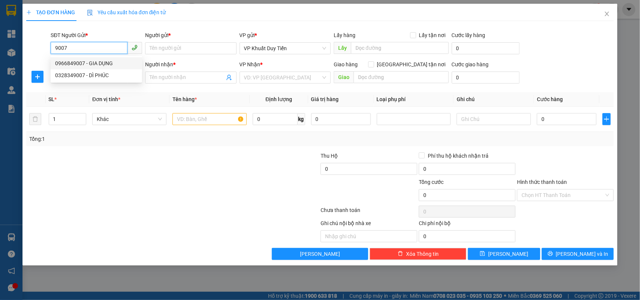
click at [119, 64] on div "0966849007 - GIA DỤNG" at bounding box center [96, 63] width 82 height 8
type input "0966849007"
type input "GIA DỤNG"
type input "0966849007"
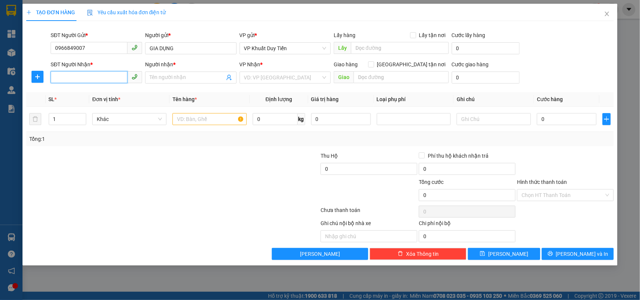
click at [72, 79] on input "SĐT Người Nhận *" at bounding box center [89, 77] width 77 height 12
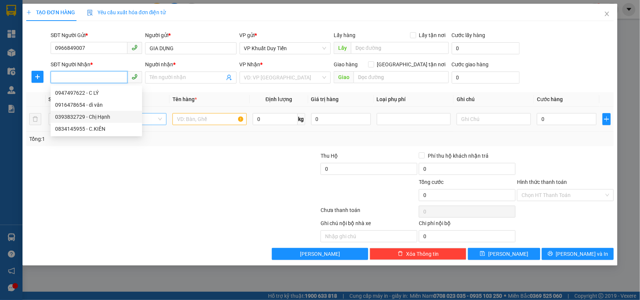
click at [112, 117] on div "0393832729 - Chị Hạnh" at bounding box center [96, 117] width 82 height 8
type input "0393832729"
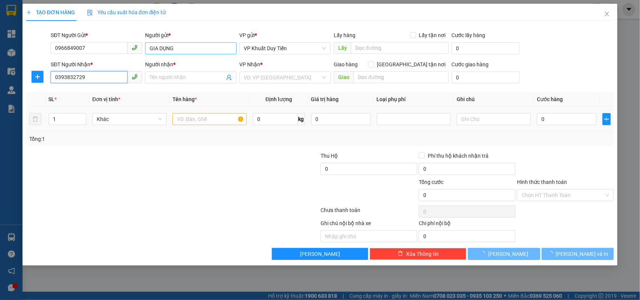
type input "Chị Hạnh"
checkbox input "true"
type input "số nhà 19 ngõ 3 đường [PERSON_NAME]"
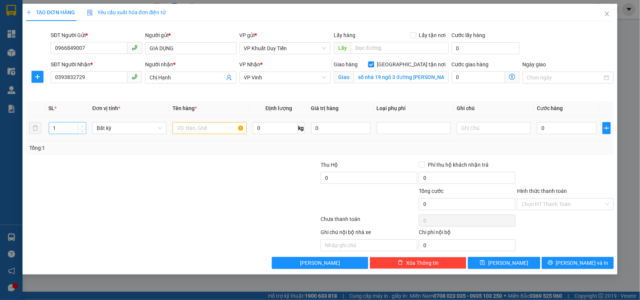
type input "2"
click at [78, 124] on span "Increase Value" at bounding box center [82, 126] width 8 height 7
type input "3"
click at [200, 129] on input "text" at bounding box center [209, 128] width 74 height 12
click at [198, 129] on input "máy rửab bát" at bounding box center [209, 128] width 74 height 12
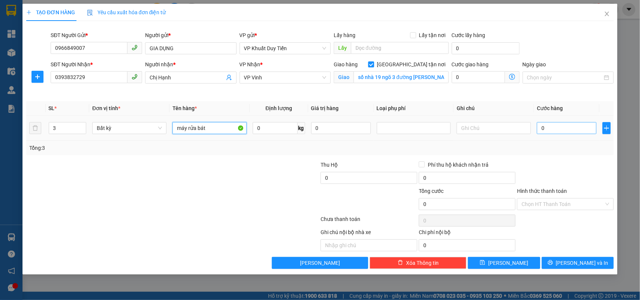
type input "máy rửa bát"
click at [552, 132] on input "0" at bounding box center [567, 128] width 60 height 12
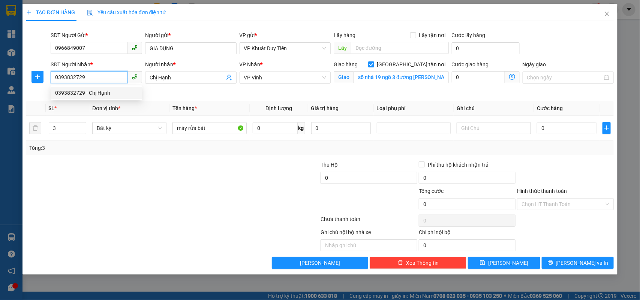
drag, startPoint x: 90, startPoint y: 78, endPoint x: 0, endPoint y: 81, distance: 90.0
click at [0, 81] on div "TẠO ĐƠN HÀNG Yêu cầu xuất hóa đơn điện tử Transit Pickup Surcharge Ids Transit …" at bounding box center [320, 150] width 640 height 300
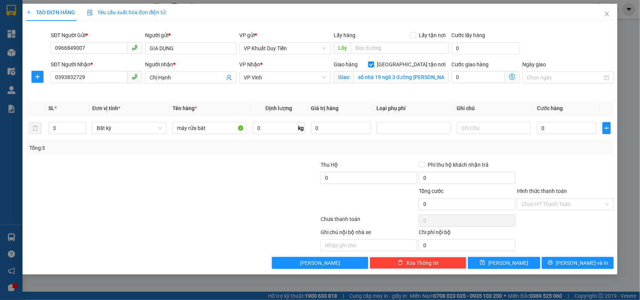
click at [210, 172] on div at bounding box center [123, 174] width 196 height 26
click at [553, 132] on input "0" at bounding box center [567, 128] width 60 height 12
type input "5"
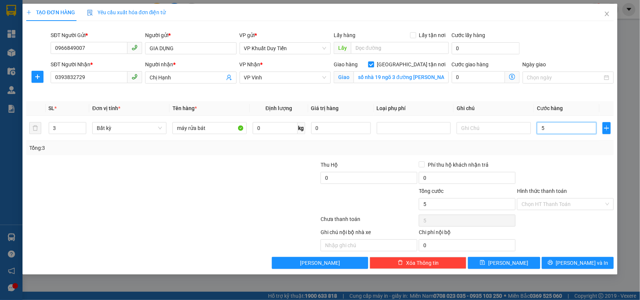
type input "55"
type input "550"
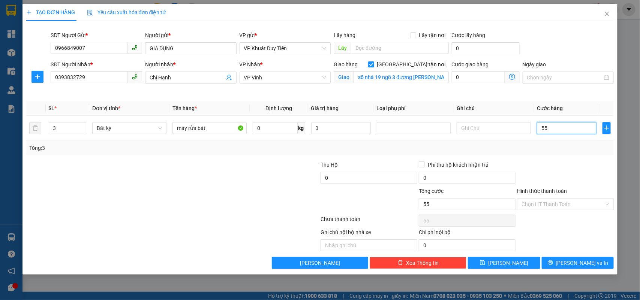
type input "550"
type input "550.000"
click at [569, 148] on div "Tổng: 3" at bounding box center [320, 148] width 582 height 8
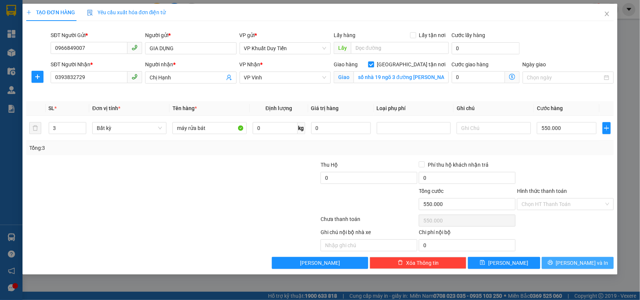
click at [574, 262] on span "Lưu và In" at bounding box center [582, 263] width 52 height 8
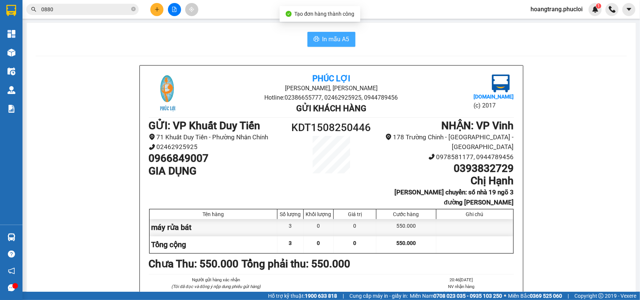
click at [322, 42] on span "In mẫu A5" at bounding box center [335, 38] width 27 height 9
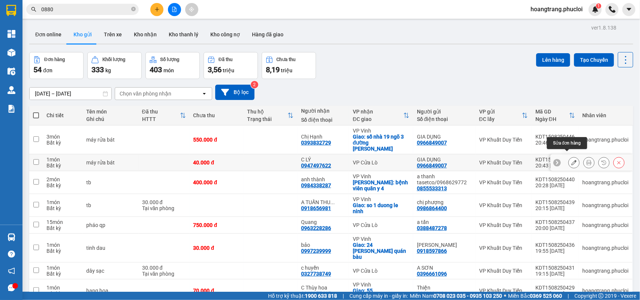
click at [569, 161] on button at bounding box center [574, 162] width 10 height 13
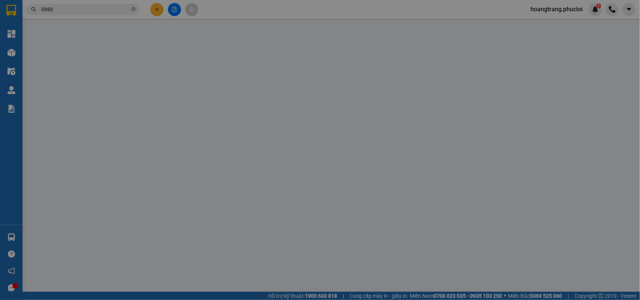
type input "0966849007"
type input "GIA DỤNG"
type input "0947497622"
type input "C LÝ"
type input "40.000"
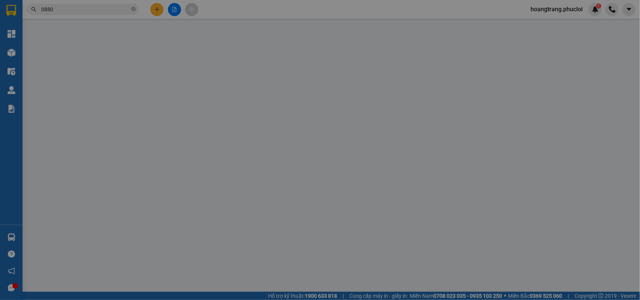
type input "40.000"
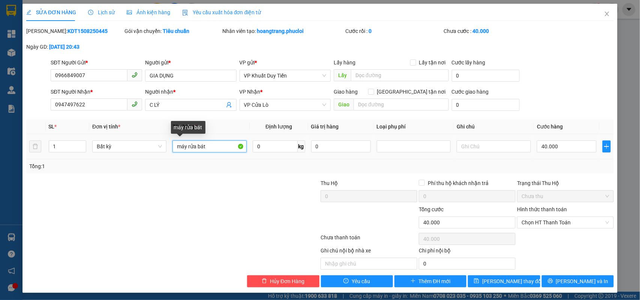
drag, startPoint x: 209, startPoint y: 145, endPoint x: 154, endPoint y: 154, distance: 55.7
click at [154, 153] on tr "1 Bất kỳ máy rửa bát 0 kg 0 40.000" at bounding box center [320, 146] width 588 height 25
type input "gia dụng"
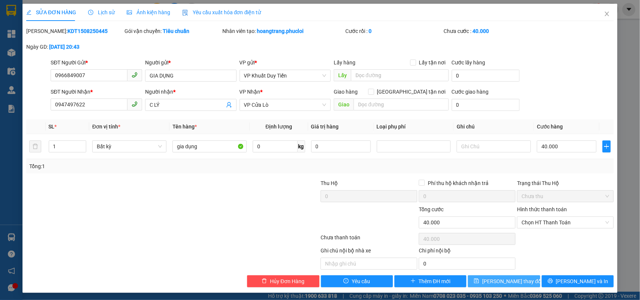
click at [514, 282] on span "Lưu thay đổi" at bounding box center [512, 281] width 60 height 8
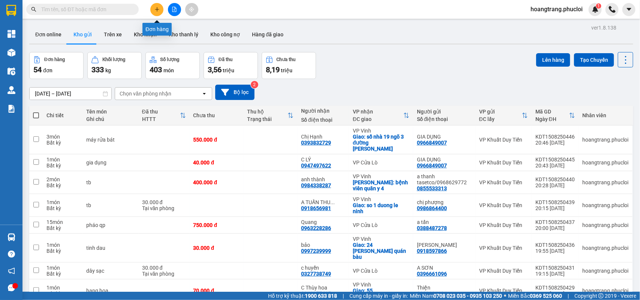
click at [154, 12] on button at bounding box center [156, 9] width 13 height 13
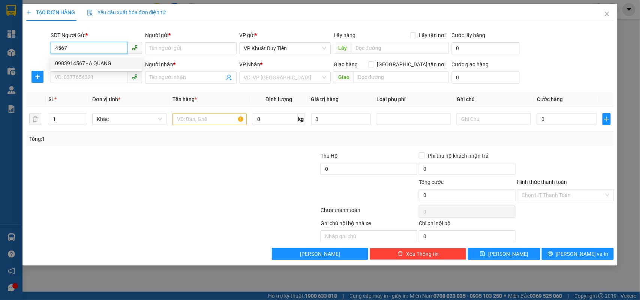
click at [115, 57] on div "0983914567 - A QUANG" at bounding box center [96, 63] width 91 height 12
type input "0983914567"
type input "A QUANG"
type input "0983914567"
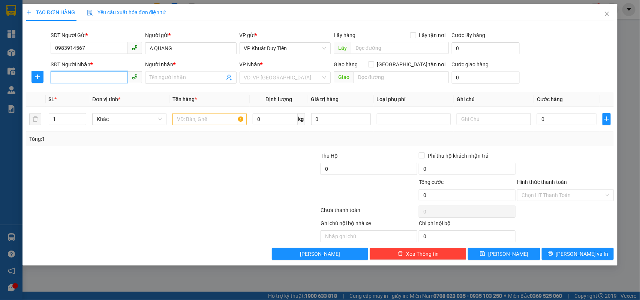
click at [94, 79] on input "SĐT Người Nhận *" at bounding box center [89, 77] width 77 height 12
click at [128, 106] on div "0984381258 - CÔ LAN" at bounding box center [96, 105] width 82 height 8
type input "0984381258"
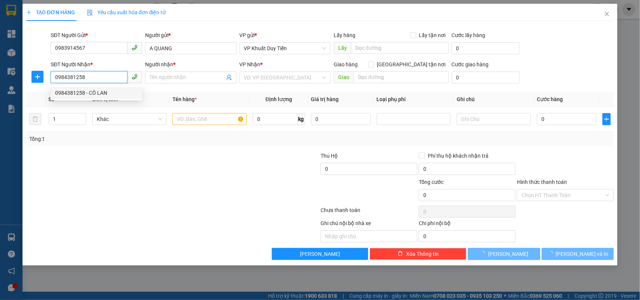
type input "CÔ LAN"
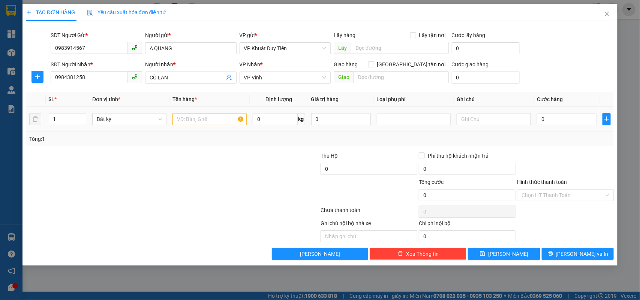
drag, startPoint x: 197, startPoint y: 111, endPoint x: 199, endPoint y: 116, distance: 5.6
click at [197, 111] on td at bounding box center [209, 119] width 80 height 25
click at [200, 120] on input "text" at bounding box center [209, 119] width 74 height 12
type input "tb"
click at [65, 120] on input "1" at bounding box center [67, 119] width 37 height 11
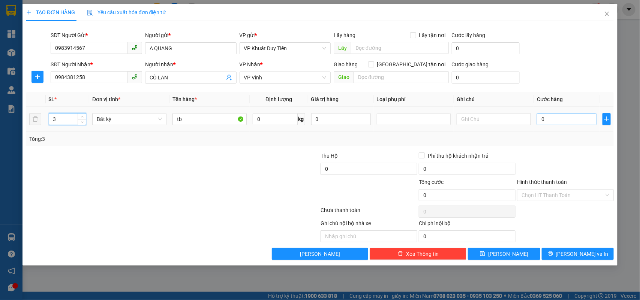
type input "3"
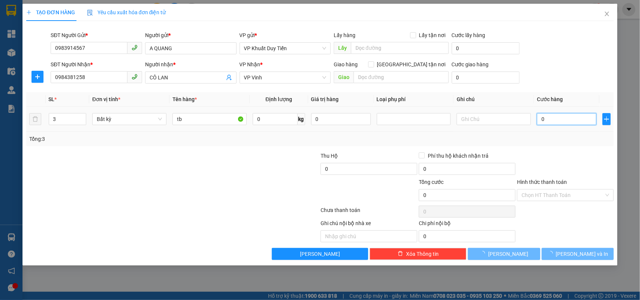
click at [549, 118] on input "0" at bounding box center [567, 119] width 60 height 12
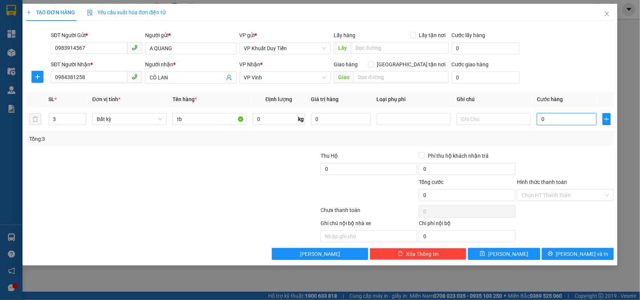
type input "1"
type input "15"
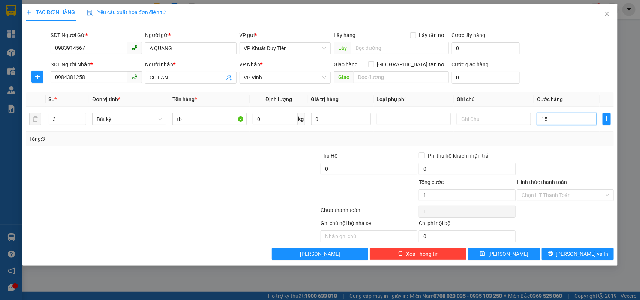
type input "15"
type input "152"
type input "1.520"
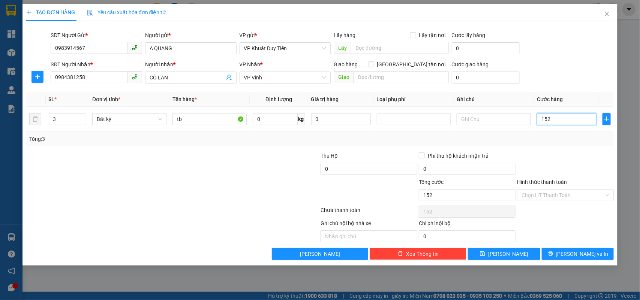
type input "1.520"
type input "15.200"
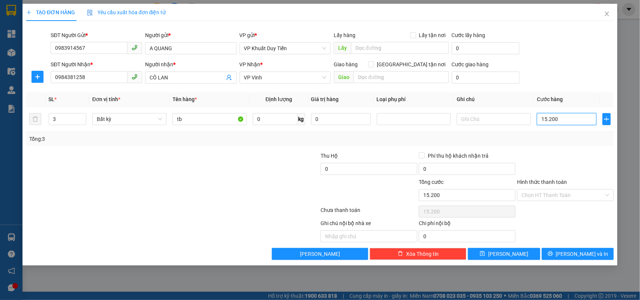
type input "152.000"
type input "15.200"
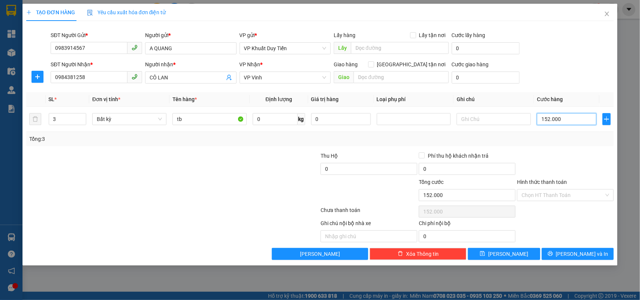
type input "15.200"
type input "152"
type input "1"
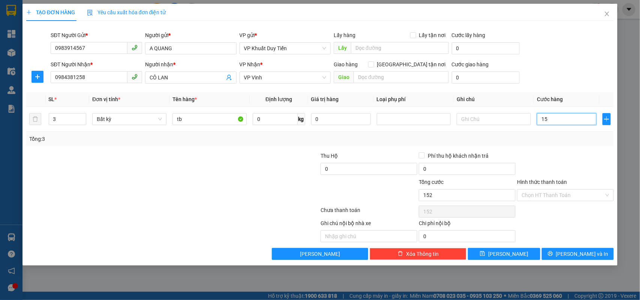
type input "1"
type input "0"
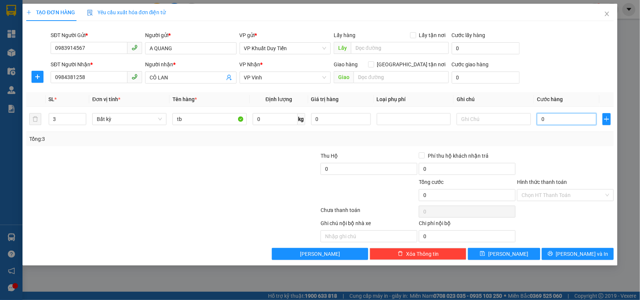
type input "0"
click at [261, 121] on input "0" at bounding box center [275, 119] width 45 height 12
type input "152"
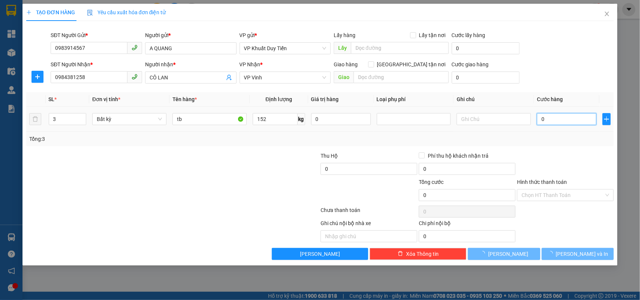
click at [549, 119] on input "0" at bounding box center [567, 119] width 60 height 12
type input "406.000"
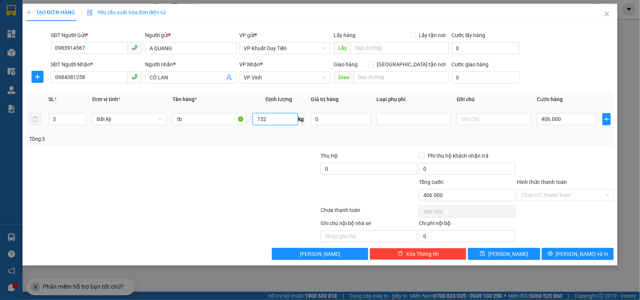
click at [266, 118] on input "152" at bounding box center [275, 119] width 45 height 12
type input "600"
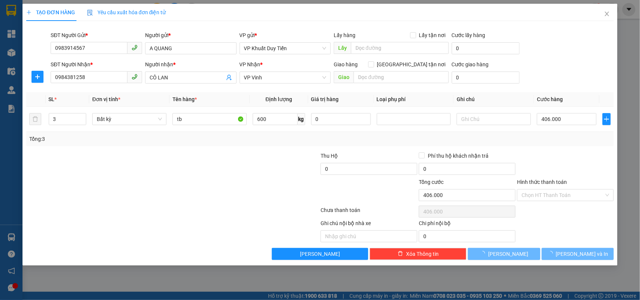
click at [434, 140] on div "Tổng: 3" at bounding box center [320, 139] width 582 height 8
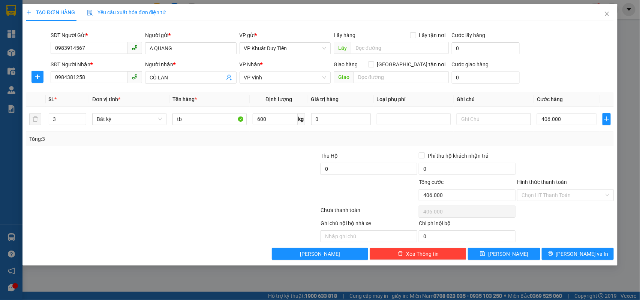
type input "1.750.000"
click at [288, 116] on input "600" at bounding box center [275, 119] width 45 height 12
type input "122"
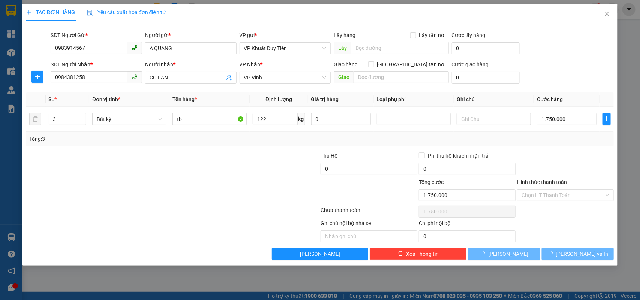
click at [244, 176] on div at bounding box center [271, 165] width 98 height 26
type input "316.000"
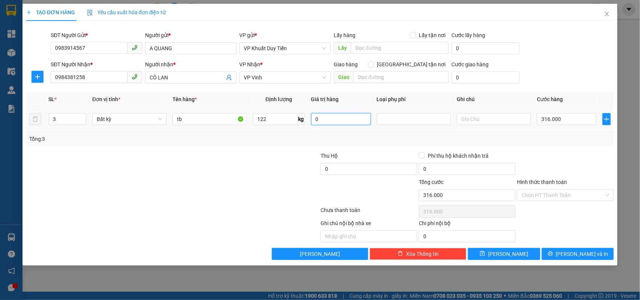
click at [345, 118] on input "0" at bounding box center [341, 119] width 60 height 12
click at [346, 148] on div "Transit Pickup Surcharge Ids Transit Deliver Surcharge Ids Transit Deliver Surc…" at bounding box center [320, 143] width 588 height 233
click at [344, 121] on input "2.500.000" at bounding box center [341, 119] width 60 height 12
click at [371, 143] on div "Tổng: 3" at bounding box center [320, 139] width 582 height 8
drag, startPoint x: 346, startPoint y: 122, endPoint x: 287, endPoint y: 126, distance: 59.0
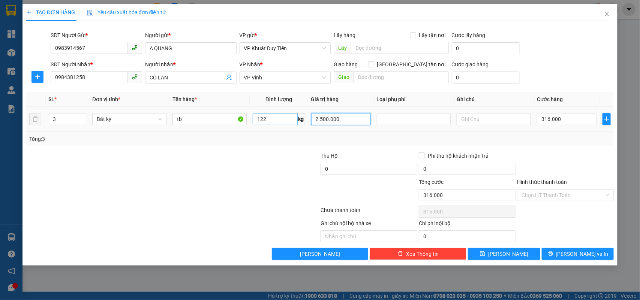
click at [288, 126] on tr "3 Bất kỳ tb 122 kg 2.500.000 316.000" at bounding box center [320, 119] width 588 height 25
type input "0"
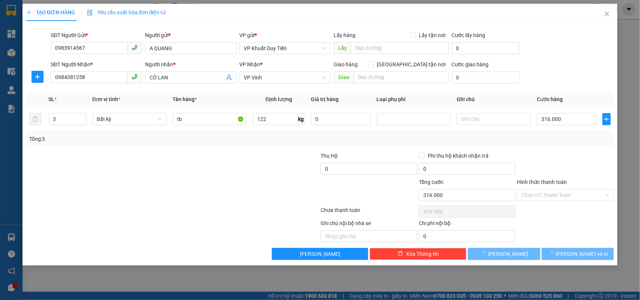
click at [347, 134] on div "Tổng: 3" at bounding box center [320, 139] width 588 height 14
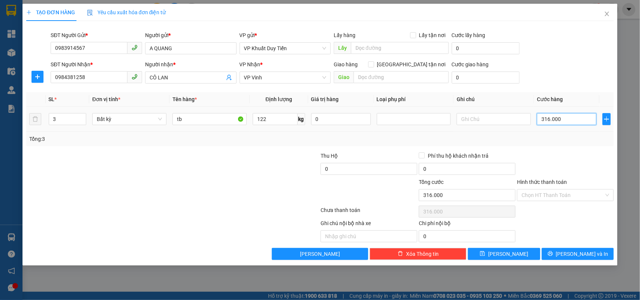
click at [580, 120] on input "316.000" at bounding box center [567, 119] width 60 height 12
type input "0"
type input "30"
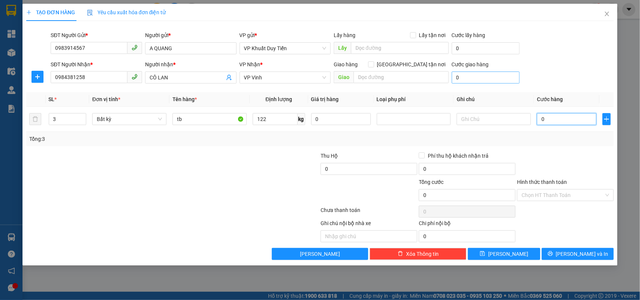
type input "30"
type input "300"
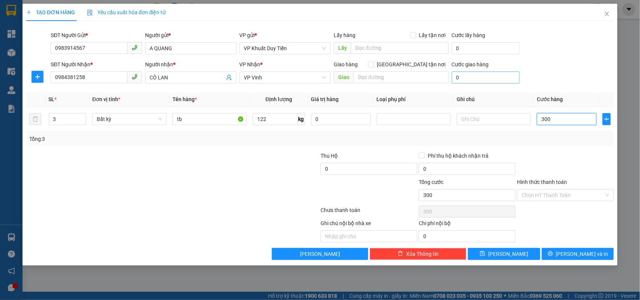
type input "3.050"
type input "3.050.000"
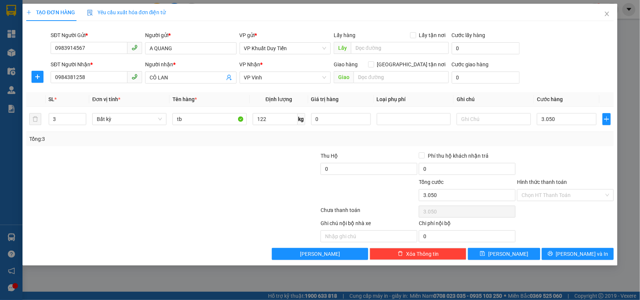
type input "3.050.000"
click at [546, 141] on div "Tổng: 3" at bounding box center [320, 139] width 582 height 8
click at [570, 121] on input "3.050.000" at bounding box center [567, 119] width 60 height 12
click at [563, 115] on input "3.050.000" at bounding box center [567, 119] width 60 height 12
click at [573, 121] on input "3.050.000" at bounding box center [567, 119] width 60 height 12
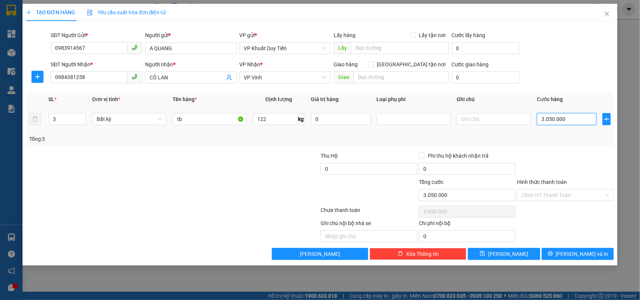
type input "305.000"
click at [564, 142] on div "Tổng: 3" at bounding box center [320, 139] width 582 height 8
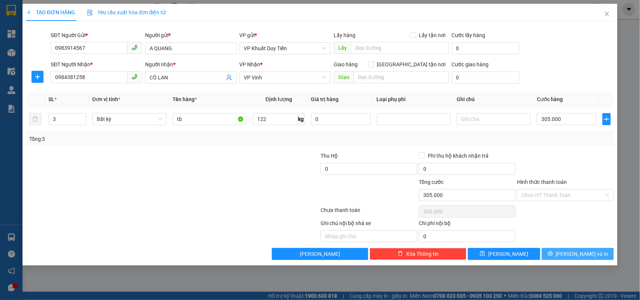
click at [546, 253] on button "Lưu và In" at bounding box center [578, 254] width 72 height 12
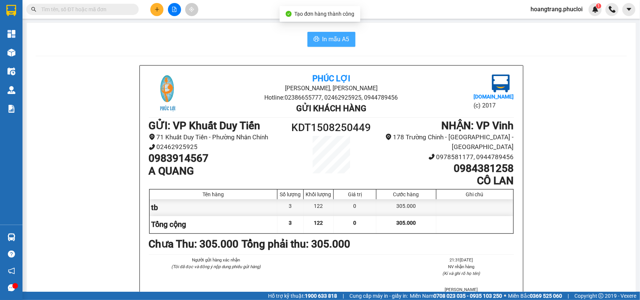
click at [338, 34] on button "In mẫu A5" at bounding box center [331, 39] width 48 height 15
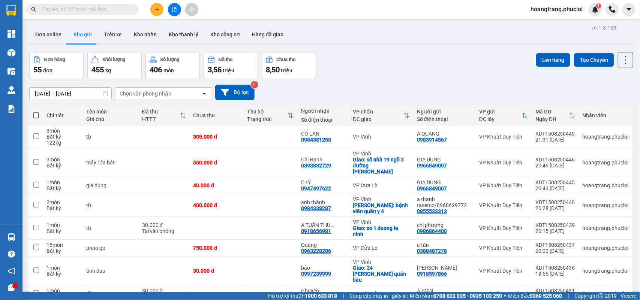
click at [160, 8] on button at bounding box center [156, 9] width 13 height 13
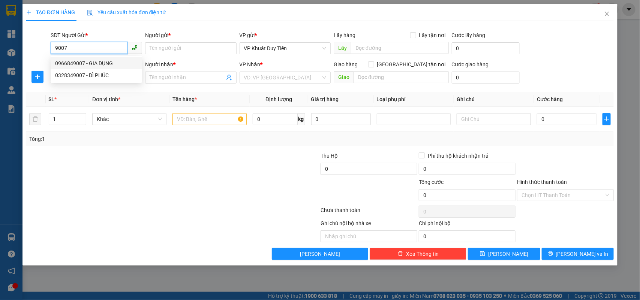
click at [113, 60] on div "0966849007 - GIA DỤNG" at bounding box center [96, 63] width 82 height 8
type input "0966849007"
type input "GIA DỤNG"
type input "0966849007"
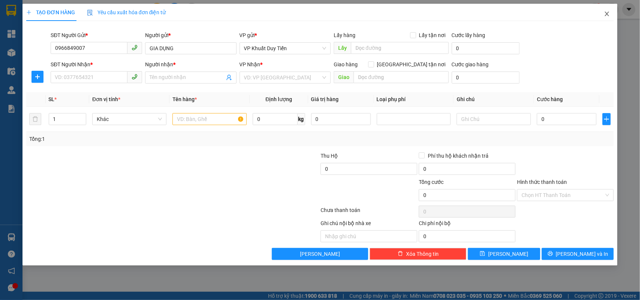
click at [608, 18] on span "Close" at bounding box center [606, 14] width 21 height 21
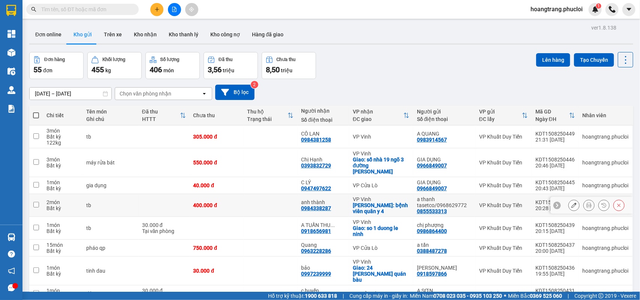
scroll to position [47, 0]
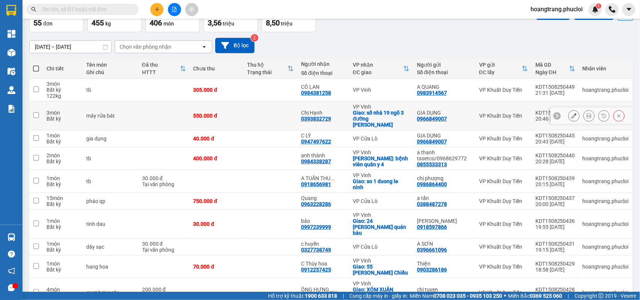
click at [571, 115] on icon at bounding box center [573, 115] width 5 height 5
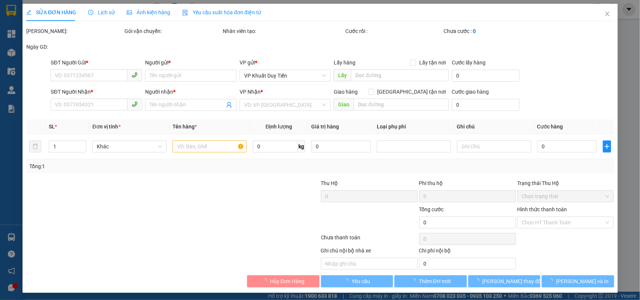
type input "0966849007"
type input "GIA DỤNG"
type input "0393832729"
type input "Chị Hạnh"
checkbox input "true"
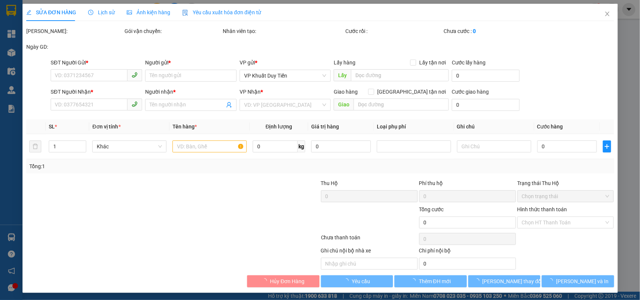
type input "số nhà 19 ngõ 3 đường [PERSON_NAME]"
type input "550.000"
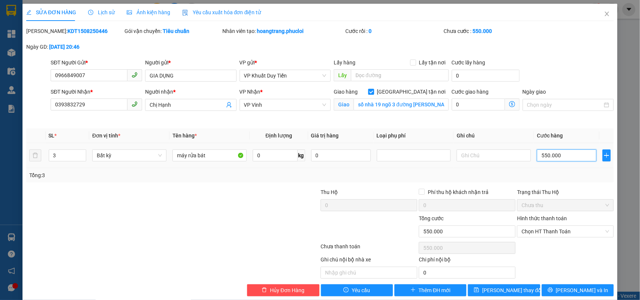
click at [554, 157] on input "550.000" at bounding box center [567, 156] width 60 height 12
type input "0"
type input "3"
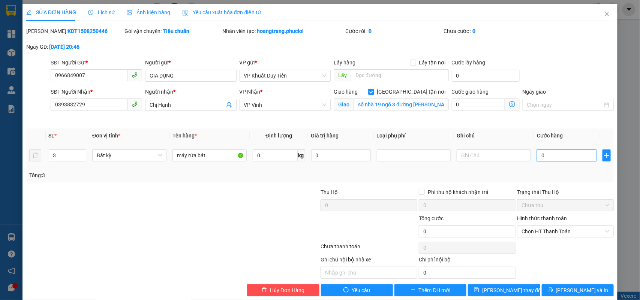
type input "3"
type input "03"
type input "0"
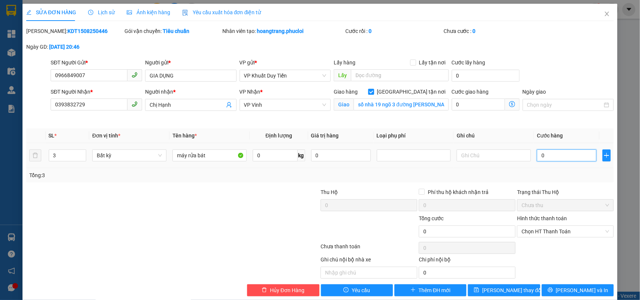
type input "30"
type input "350"
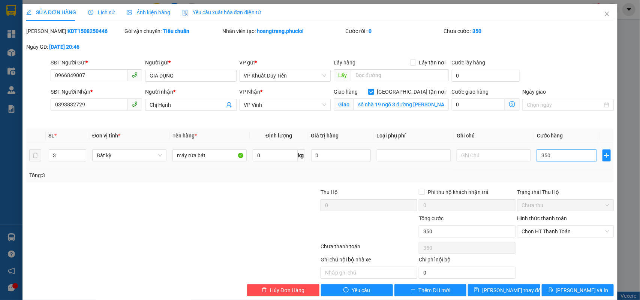
type input "350"
type input "350.000"
click at [559, 178] on div "Tổng: 3" at bounding box center [320, 175] width 582 height 8
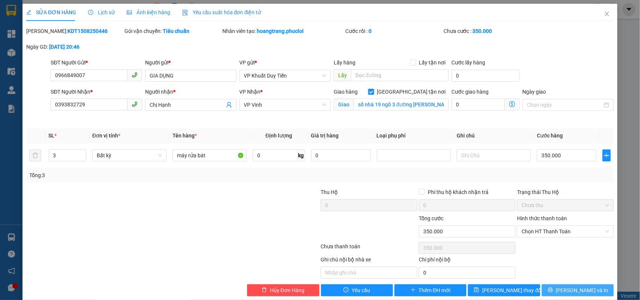
click at [569, 289] on span "Lưu và In" at bounding box center [582, 290] width 52 height 8
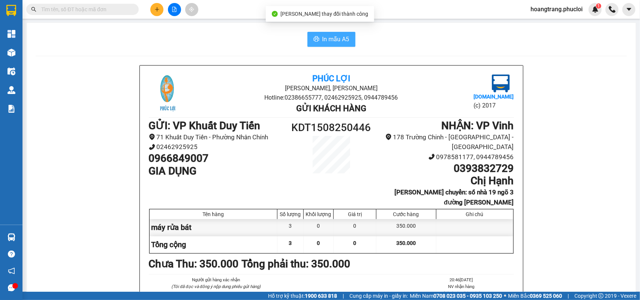
click at [339, 36] on span "In mẫu A5" at bounding box center [335, 38] width 27 height 9
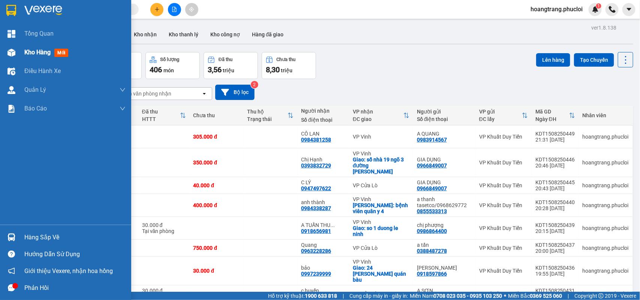
click at [38, 47] on div "Kho hàng mới" at bounding box center [74, 52] width 101 height 19
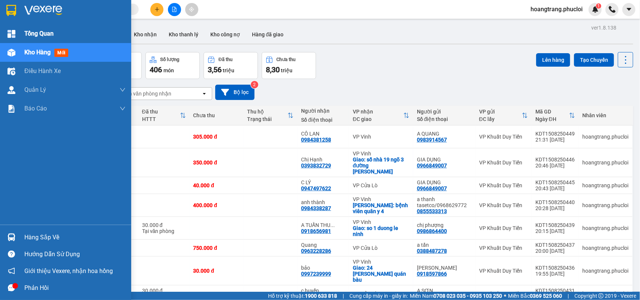
click at [12, 37] on img at bounding box center [11, 34] width 8 height 8
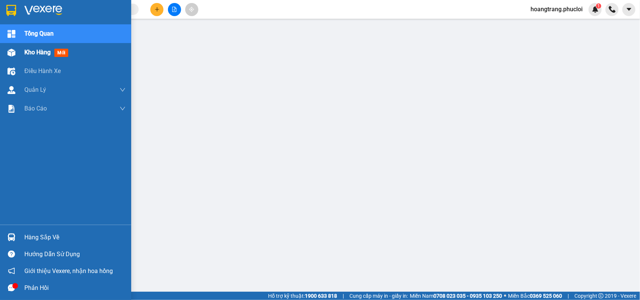
click at [12, 49] on img at bounding box center [11, 53] width 8 height 8
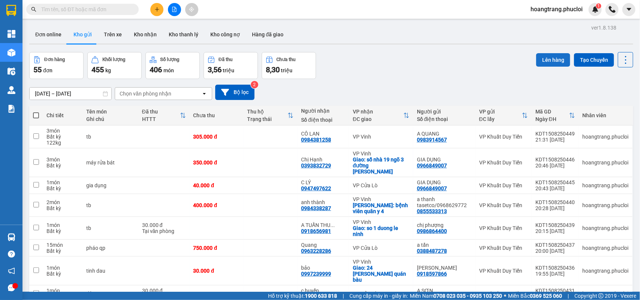
click at [550, 63] on button "Lên hàng" at bounding box center [553, 59] width 34 height 13
click at [34, 117] on span at bounding box center [36, 115] width 6 height 6
click at [36, 112] on input "checkbox" at bounding box center [36, 112] width 0 height 0
checkbox input "true"
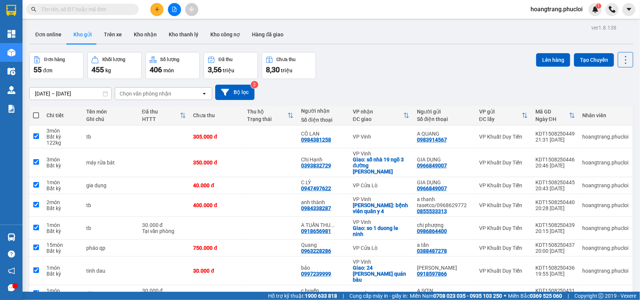
checkbox input "true"
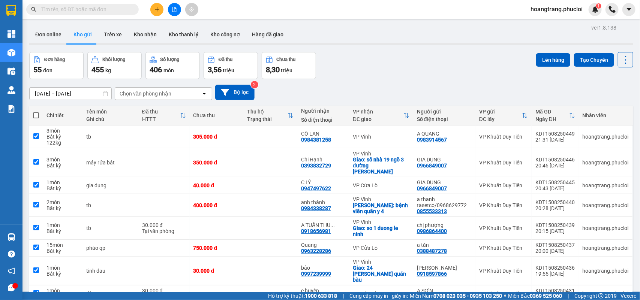
checkbox input "true"
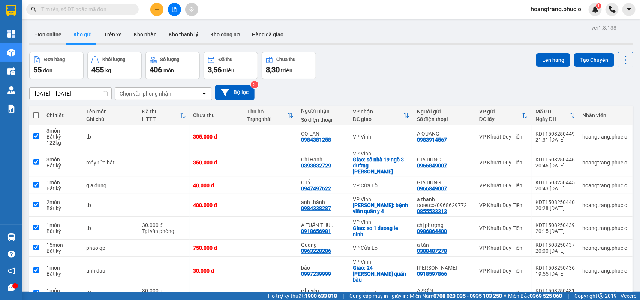
checkbox input "true"
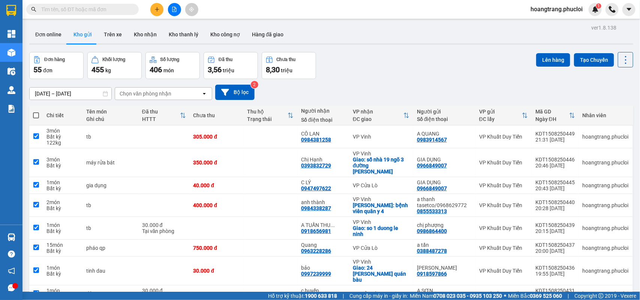
checkbox input "true"
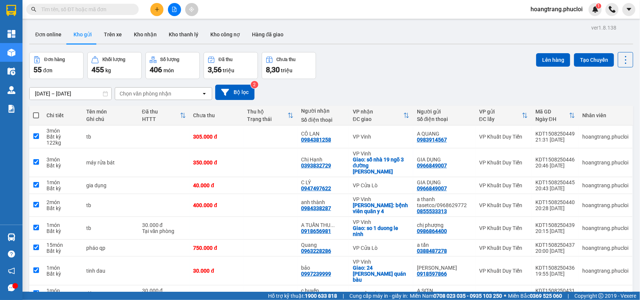
checkbox input "true"
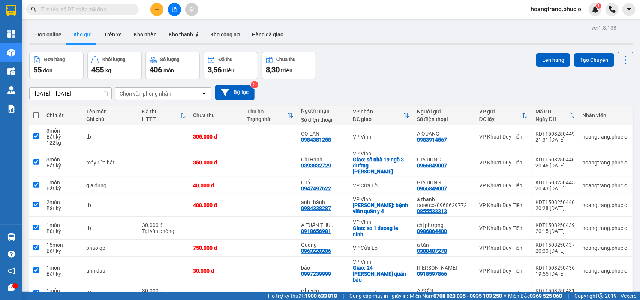
checkbox input "true"
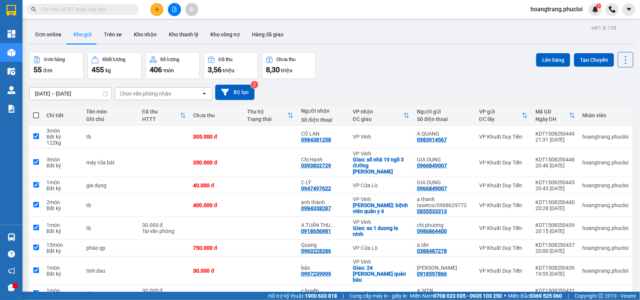
checkbox input "true"
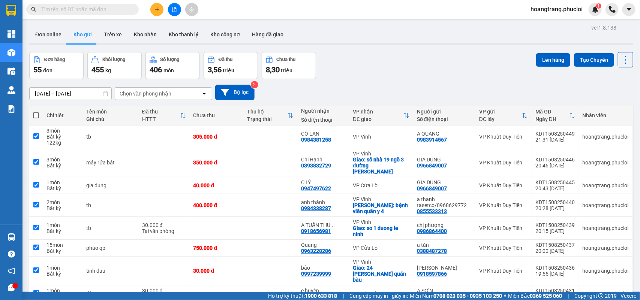
checkbox input "true"
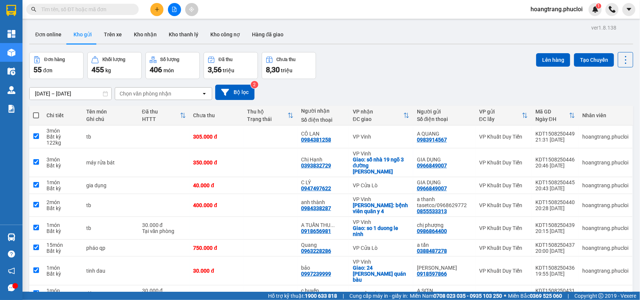
checkbox input "true"
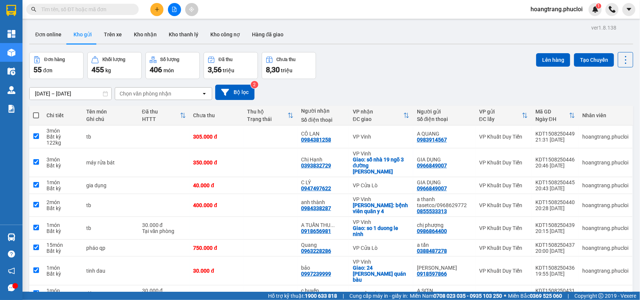
checkbox input "true"
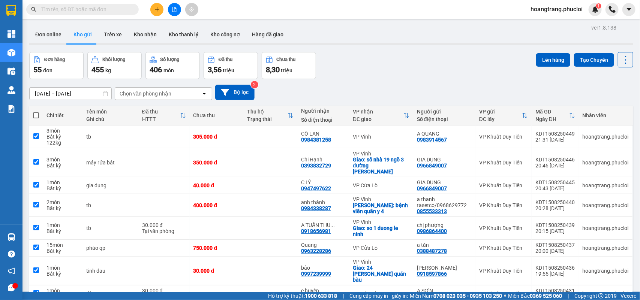
checkbox input "true"
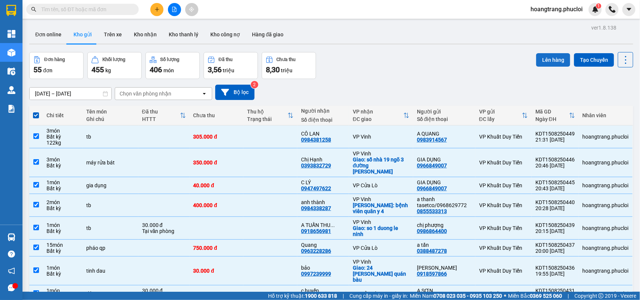
click at [542, 58] on button "Lên hàng" at bounding box center [553, 59] width 34 height 13
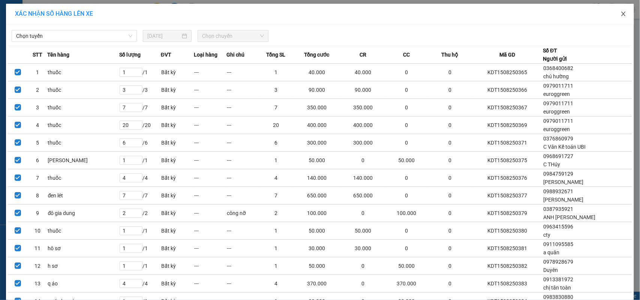
click at [621, 19] on span "Close" at bounding box center [623, 14] width 21 height 21
click at [620, 16] on div "Kết quả tìm kiếm ( 0 ) Bộ lọc Ngày tạo đơn gần nhất No Data hoangtrang.phucloi 1" at bounding box center [320, 9] width 640 height 19
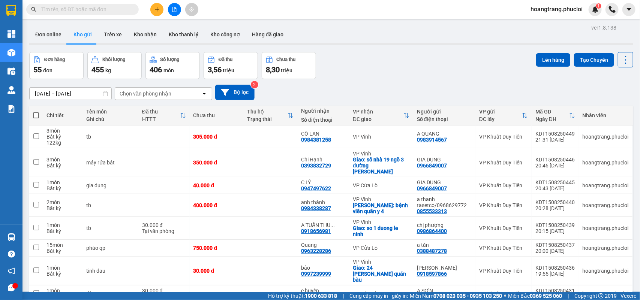
click at [40, 117] on th at bounding box center [35, 116] width 13 height 20
click at [57, 117] on div "Chi tiết" at bounding box center [62, 115] width 32 height 6
click at [36, 116] on span at bounding box center [36, 115] width 6 height 6
click at [36, 112] on input "checkbox" at bounding box center [36, 112] width 0 height 0
checkbox input "true"
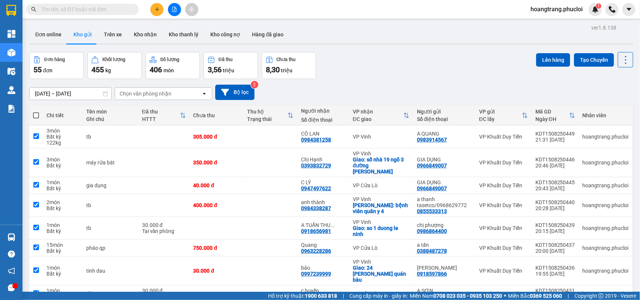
checkbox input "true"
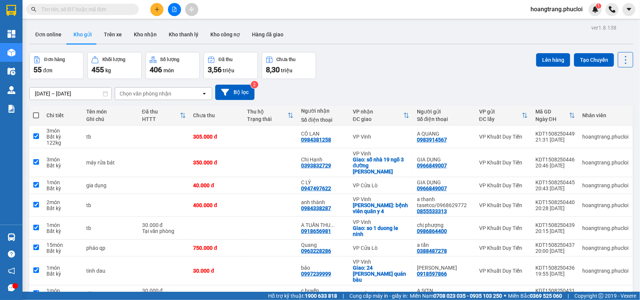
checkbox input "true"
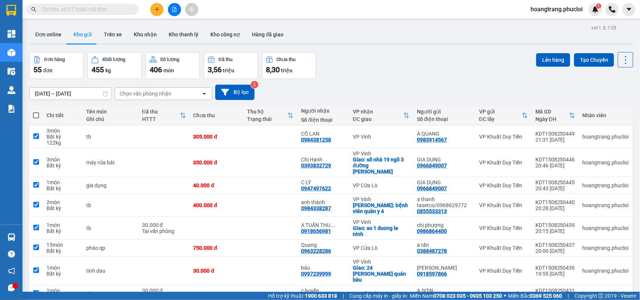
checkbox input "true"
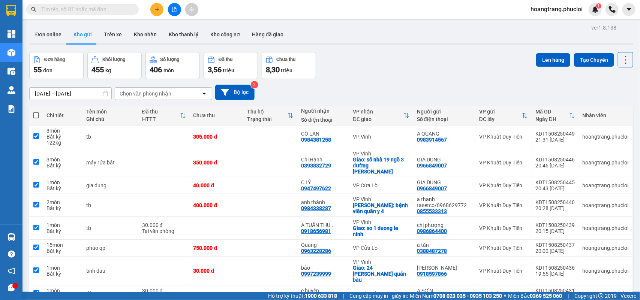
checkbox input "true"
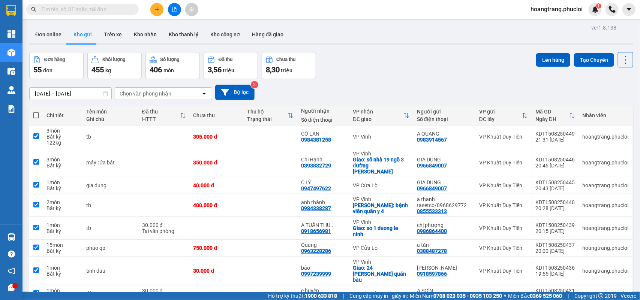
checkbox input "true"
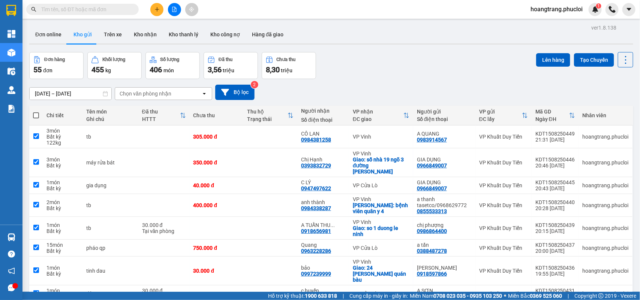
checkbox input "true"
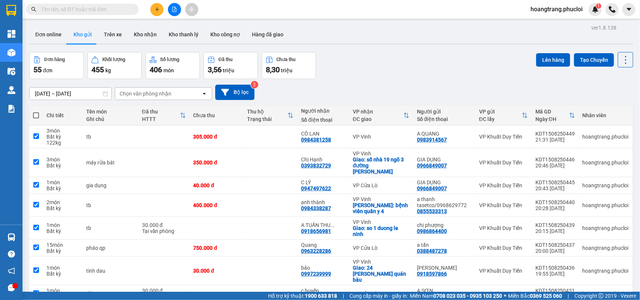
checkbox input "true"
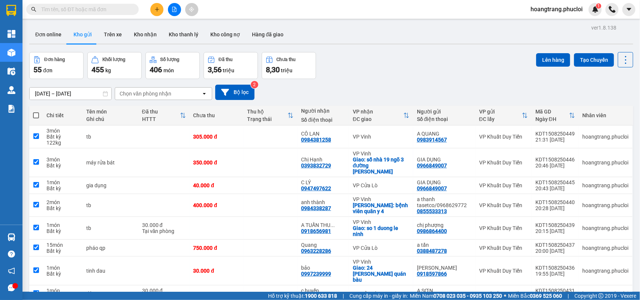
checkbox input "true"
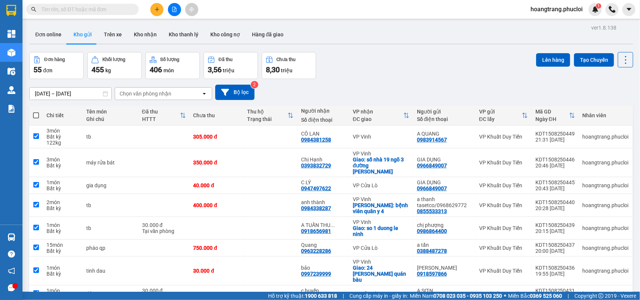
checkbox input "true"
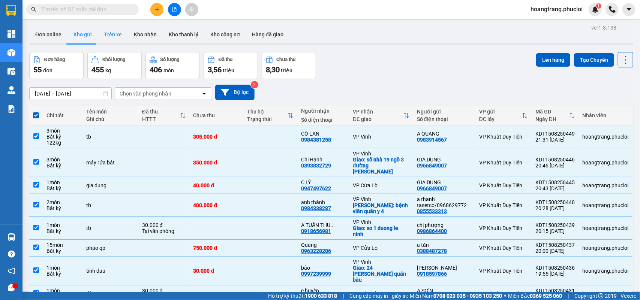
click at [113, 38] on button "Trên xe" at bounding box center [113, 34] width 30 height 18
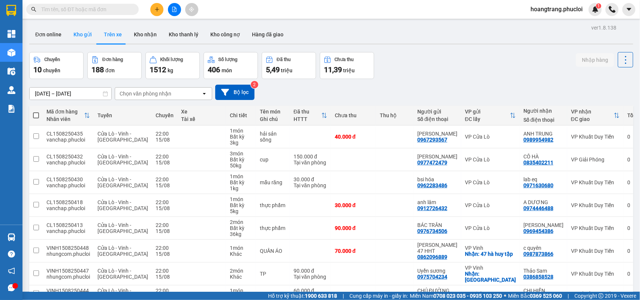
click at [85, 39] on button "Kho gửi" at bounding box center [82, 34] width 30 height 18
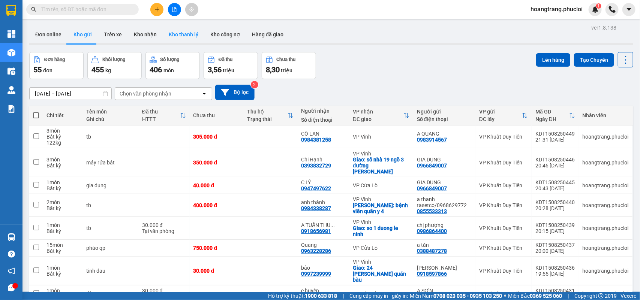
click at [185, 31] on button "Kho thanh lý" at bounding box center [184, 34] width 42 height 18
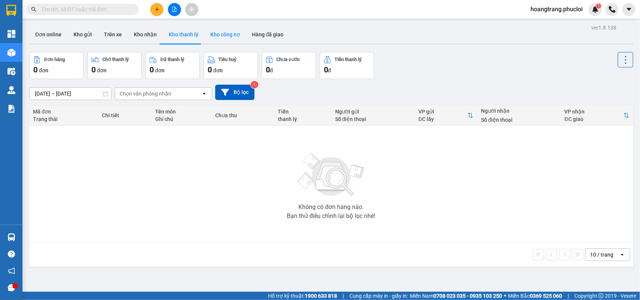
click at [225, 38] on button "Kho công nợ" at bounding box center [225, 34] width 42 height 18
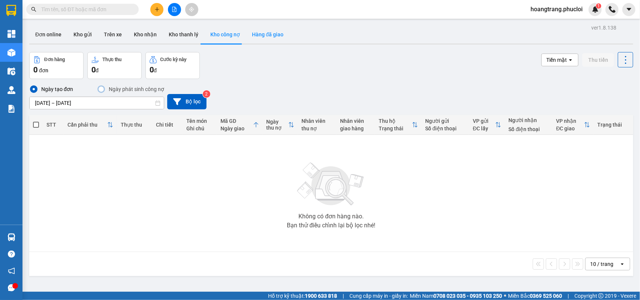
click at [253, 36] on button "Hàng đã giao" at bounding box center [267, 34] width 43 height 18
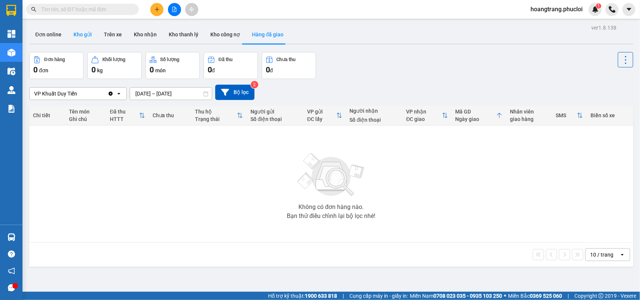
click at [79, 37] on button "Kho gửi" at bounding box center [82, 34] width 30 height 18
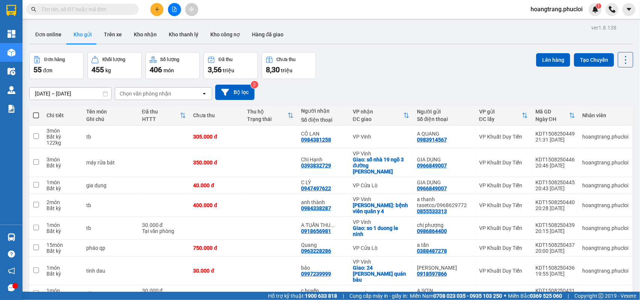
click at [35, 115] on span at bounding box center [36, 115] width 6 height 6
click at [36, 112] on input "checkbox" at bounding box center [36, 112] width 0 height 0
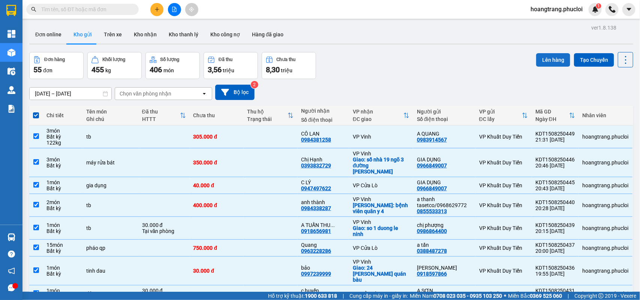
click at [550, 63] on button "Lên hàng" at bounding box center [553, 59] width 34 height 13
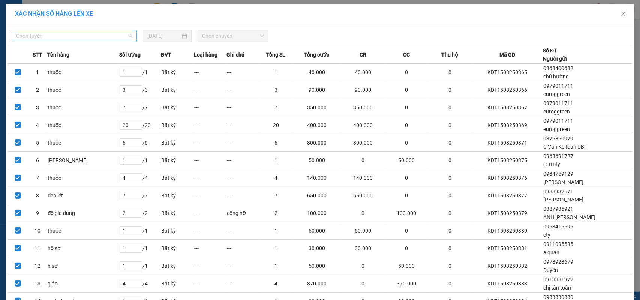
click at [85, 36] on span "Chọn tuyến" at bounding box center [74, 35] width 116 height 11
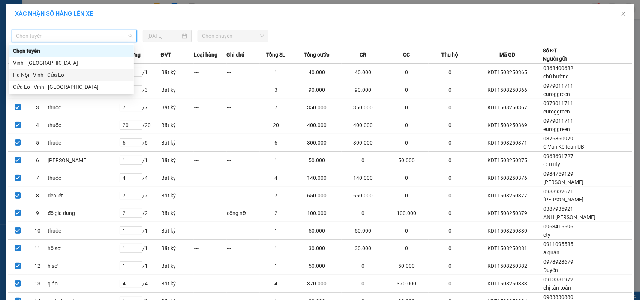
click at [64, 72] on div "Hà Nội - Vinh - Cửa Lò" at bounding box center [71, 75] width 116 height 8
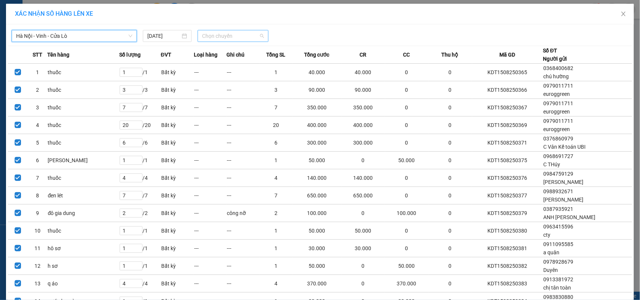
click at [235, 37] on span "Chọn chuyến" at bounding box center [232, 35] width 61 height 11
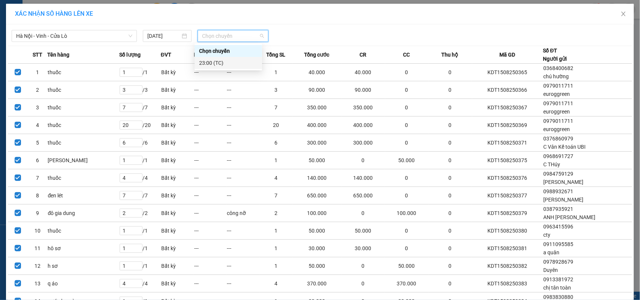
click at [223, 66] on div "23:00 (TC)" at bounding box center [228, 63] width 58 height 8
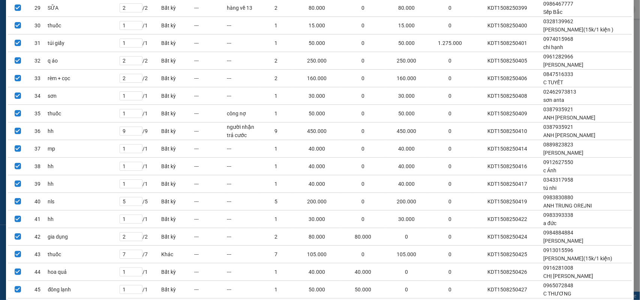
scroll to position [793, 0]
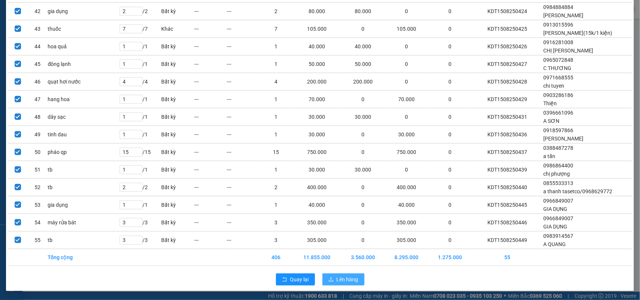
click at [337, 279] on span "Lên hàng" at bounding box center [348, 280] width 22 height 8
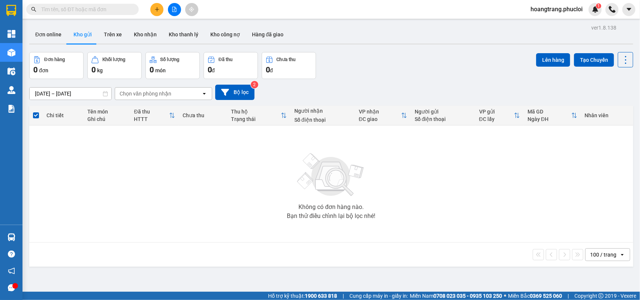
click at [177, 13] on button at bounding box center [174, 9] width 13 height 13
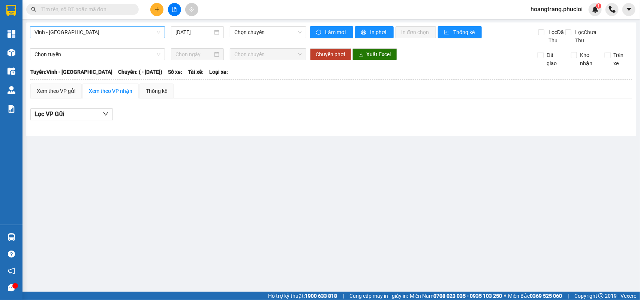
click at [104, 32] on span "Vinh - [GEOGRAPHIC_DATA]" at bounding box center [97, 32] width 126 height 11
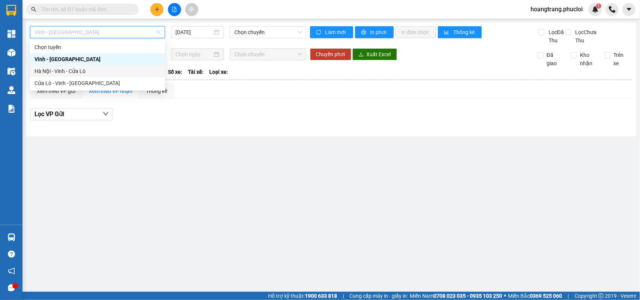
click at [83, 73] on div "Hà Nội - Vinh - Cửa Lò" at bounding box center [97, 71] width 126 height 8
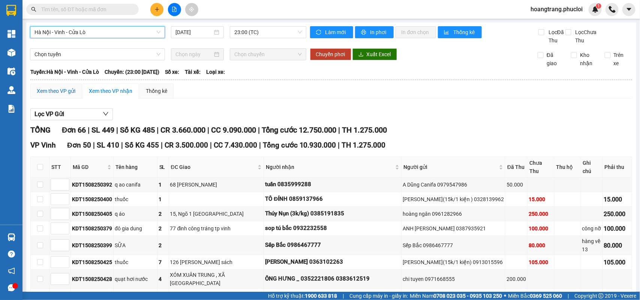
click at [58, 95] on div "Xem theo VP gửi" at bounding box center [56, 91] width 39 height 8
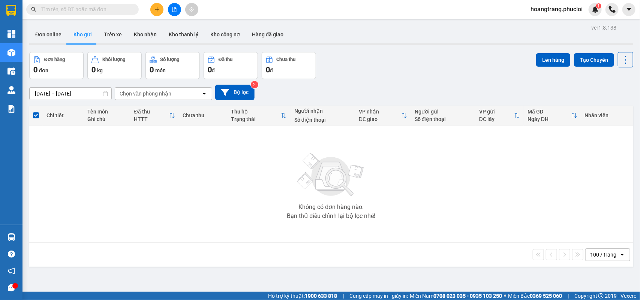
drag, startPoint x: 164, startPoint y: 1, endPoint x: 162, endPoint y: 6, distance: 5.7
click at [164, 2] on div "Kết quả tìm kiếm ( 0 ) Bộ lọc Ngày tạo đơn gần nhất No Data hoangtrang.phucloi 1" at bounding box center [320, 9] width 640 height 19
click at [159, 7] on icon "plus" at bounding box center [156, 9] width 5 height 5
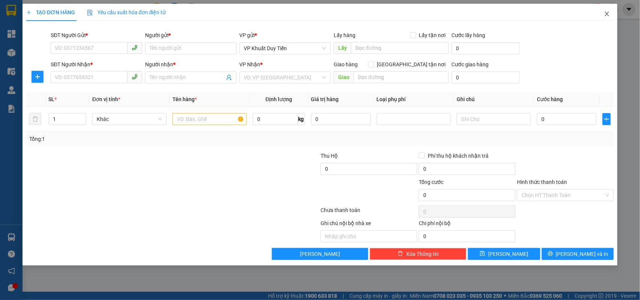
click at [607, 15] on icon "close" at bounding box center [607, 14] width 6 height 6
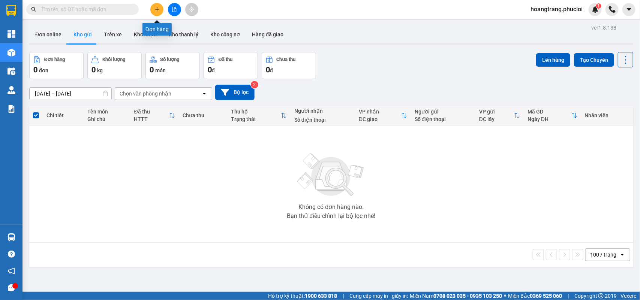
click at [155, 9] on icon "plus" at bounding box center [157, 9] width 4 height 0
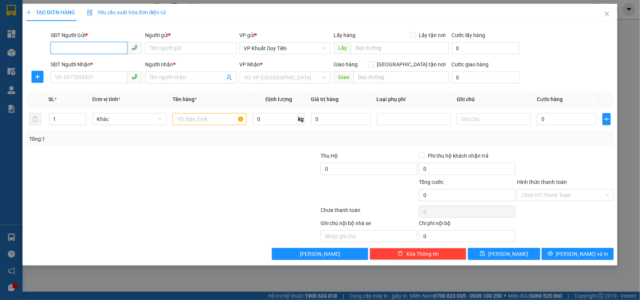
click at [63, 51] on input "SĐT Người Gửi *" at bounding box center [89, 48] width 77 height 12
click at [104, 63] on div "0987981880 - A Năm" at bounding box center [96, 63] width 82 height 8
click at [104, 79] on input "SĐT Người Nhận *" at bounding box center [89, 77] width 77 height 12
click at [100, 79] on input "0973946848" at bounding box center [89, 77] width 77 height 12
click at [161, 80] on input "Người nhận *" at bounding box center [187, 77] width 75 height 8
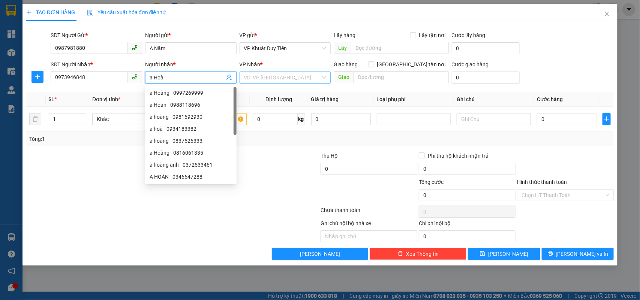
click at [285, 79] on input "search" at bounding box center [282, 77] width 77 height 11
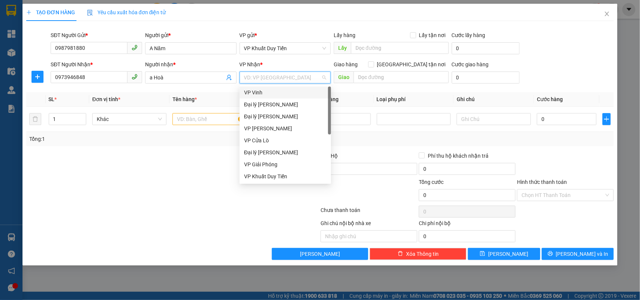
click at [271, 94] on div "VP Vinh" at bounding box center [285, 92] width 82 height 8
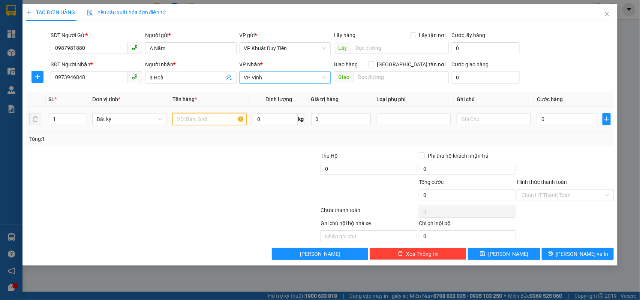
click at [194, 117] on input "text" at bounding box center [209, 119] width 74 height 12
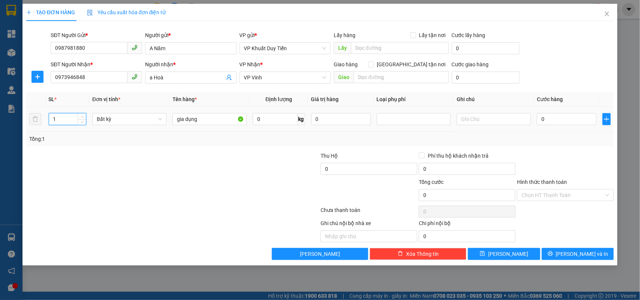
drag, startPoint x: 66, startPoint y: 121, endPoint x: 18, endPoint y: 123, distance: 47.6
click at [18, 123] on div "TẠO ĐƠN HÀNG Yêu cầu xuất hóa đơn điện tử Transit Pickup Surcharge Ids Transit …" at bounding box center [320, 150] width 640 height 300
click at [567, 118] on input "0" at bounding box center [567, 119] width 60 height 12
click at [569, 198] on input "Hình thức thanh toán" at bounding box center [563, 195] width 82 height 11
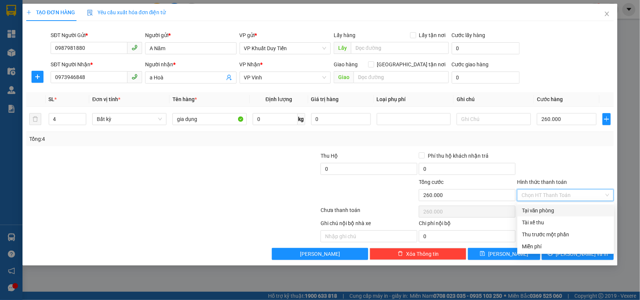
click at [572, 207] on div "Tại văn phòng" at bounding box center [566, 211] width 88 height 8
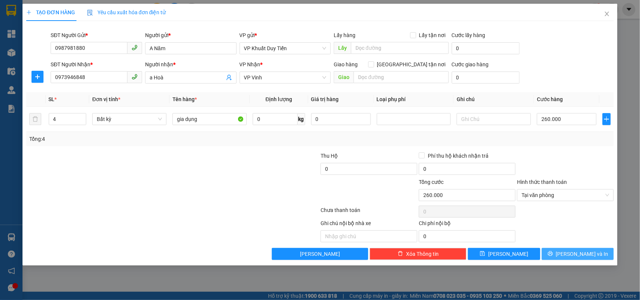
click at [589, 259] on button "Lưu và In" at bounding box center [578, 254] width 72 height 12
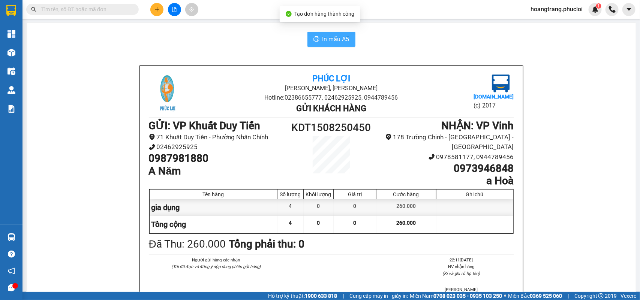
click at [343, 37] on span "In mẫu A5" at bounding box center [335, 38] width 27 height 9
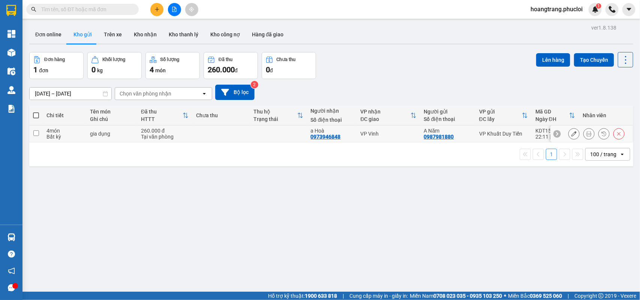
click at [38, 134] on input "checkbox" at bounding box center [36, 133] width 6 height 6
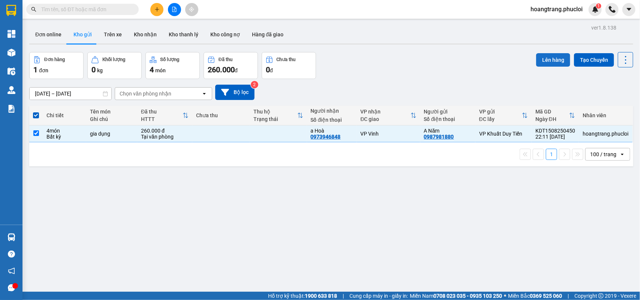
click at [538, 58] on button "Lên hàng" at bounding box center [553, 59] width 34 height 13
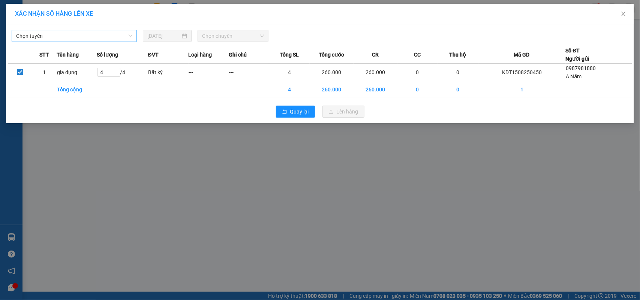
click at [111, 37] on span "Chọn tuyến" at bounding box center [74, 35] width 116 height 11
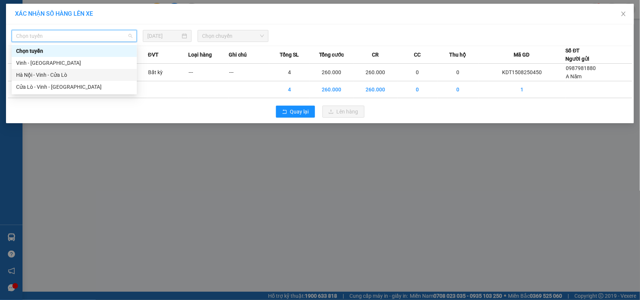
click at [55, 74] on div "Hà Nội - Vinh - Cửa Lò" at bounding box center [74, 75] width 116 height 8
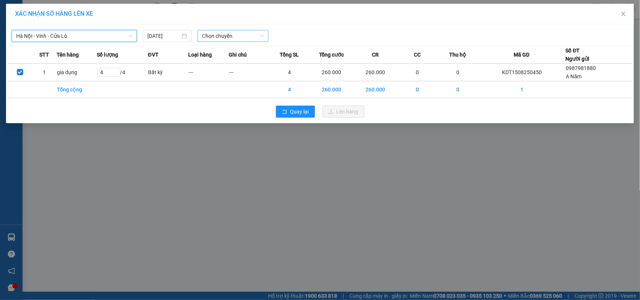
click at [218, 40] on span "Chọn chuyến" at bounding box center [232, 35] width 61 height 11
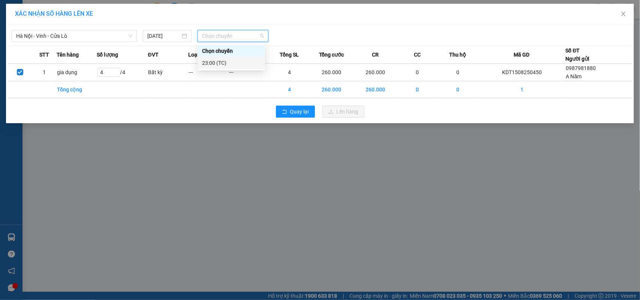
click at [214, 63] on div "23:00 (TC)" at bounding box center [231, 63] width 58 height 8
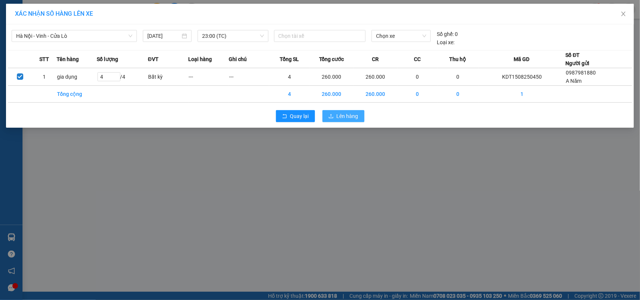
click at [336, 119] on button "Lên hàng" at bounding box center [343, 116] width 42 height 12
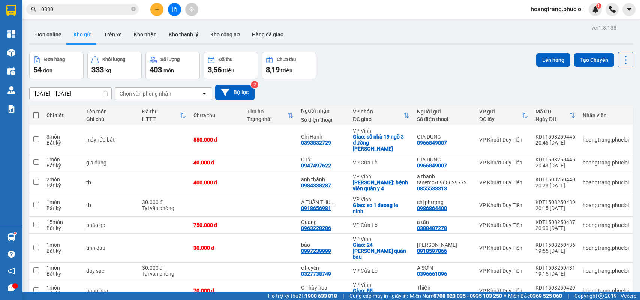
click at [174, 13] on button at bounding box center [174, 9] width 13 height 13
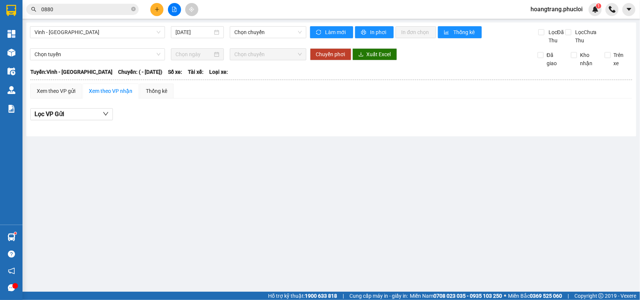
click at [96, 39] on div "Vinh - Hà Tĩnh 15/08/2025 Chọn chuyến" at bounding box center [168, 35] width 276 height 18
click at [96, 36] on span "Vinh - [GEOGRAPHIC_DATA]" at bounding box center [97, 32] width 126 height 11
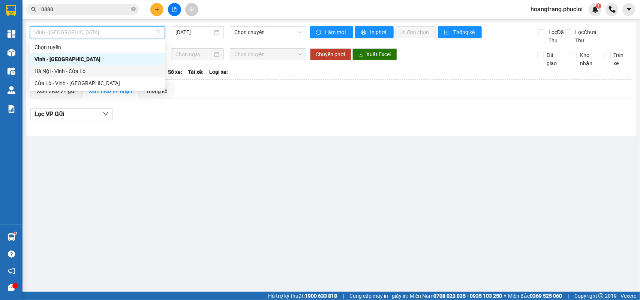
click at [77, 76] on div "Hà Nội - Vinh - Cửa Lò" at bounding box center [97, 71] width 135 height 12
type input "[DATE]"
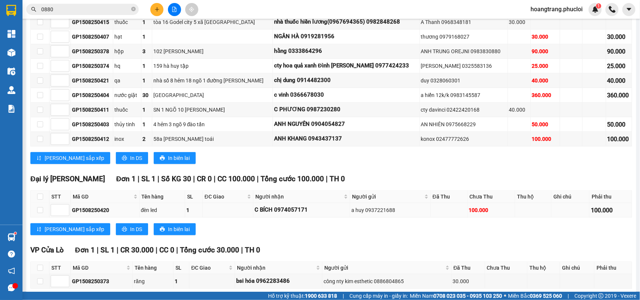
scroll to position [62, 0]
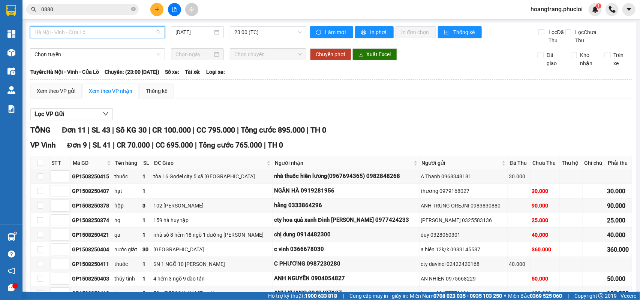
click at [95, 29] on span "Hà Nội - Vinh - Cửa Lò" at bounding box center [97, 32] width 126 height 11
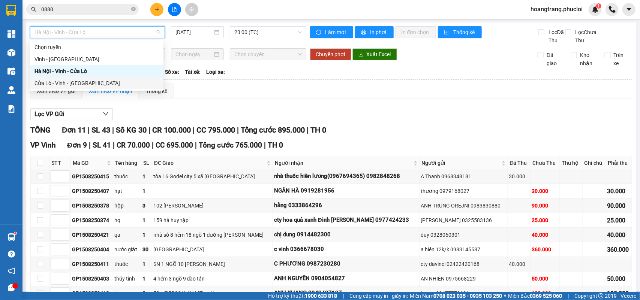
click at [92, 79] on div "Cửa Lò - Vinh - [GEOGRAPHIC_DATA]" at bounding box center [96, 83] width 124 height 8
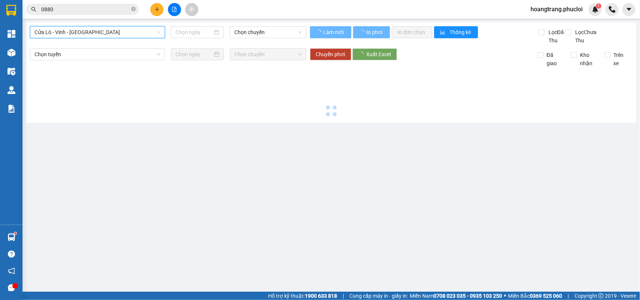
type input "[DATE]"
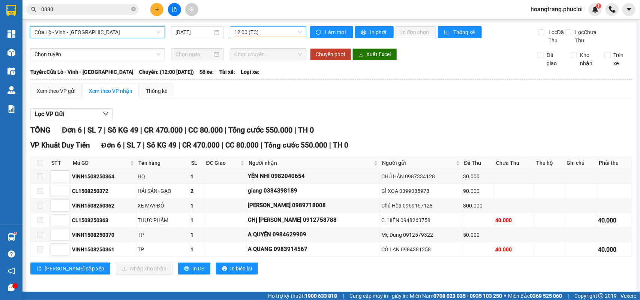
click at [262, 32] on span "12:00 (TC)" at bounding box center [267, 32] width 67 height 11
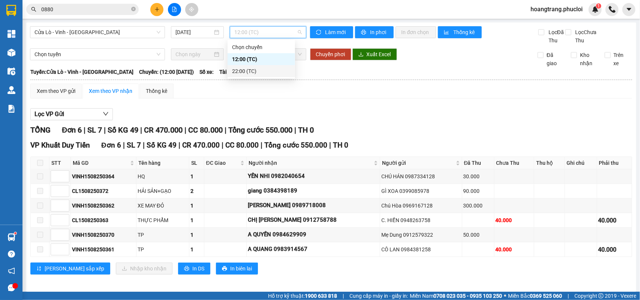
click at [259, 70] on div "22:00 (TC)" at bounding box center [261, 71] width 58 height 8
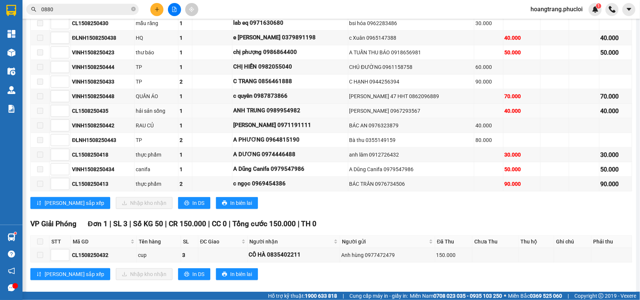
scroll to position [190, 0]
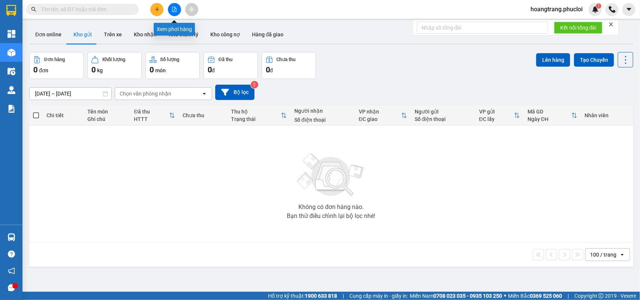
click at [176, 11] on icon "file-add" at bounding box center [174, 9] width 4 height 5
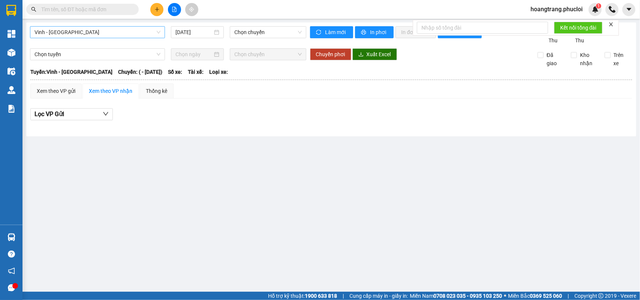
click at [134, 31] on span "Vinh - [GEOGRAPHIC_DATA]" at bounding box center [97, 32] width 126 height 11
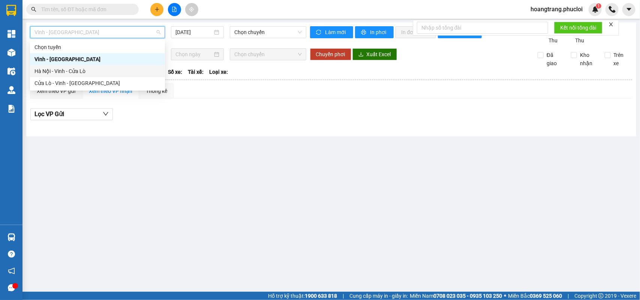
click at [80, 73] on div "Hà Nội - Vinh - Cửa Lò" at bounding box center [97, 71] width 126 height 8
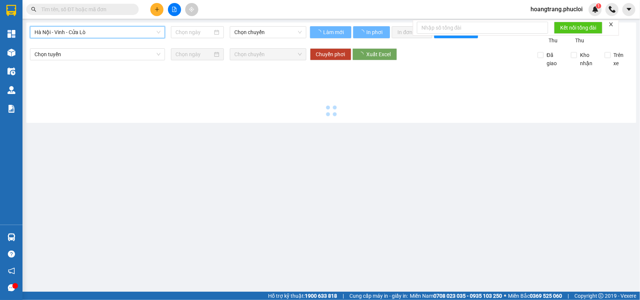
type input "[DATE]"
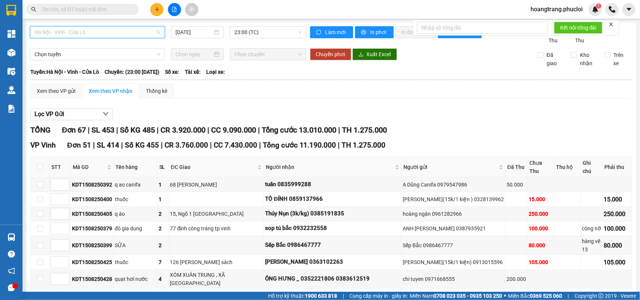
click at [112, 29] on span "Hà Nội - Vinh - Cửa Lò" at bounding box center [97, 32] width 126 height 11
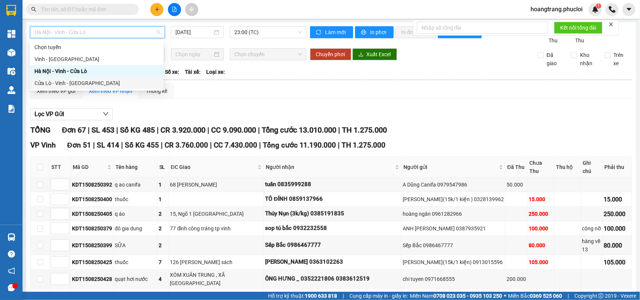
click at [87, 82] on div "Cửa Lò - Vinh - [GEOGRAPHIC_DATA]" at bounding box center [96, 83] width 124 height 8
type input "[DATE]"
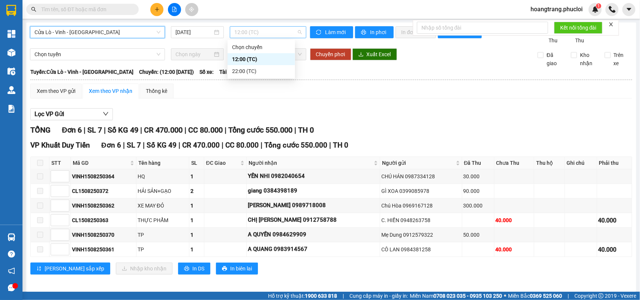
click at [273, 34] on span "12:00 (TC)" at bounding box center [267, 32] width 67 height 11
click at [242, 73] on div "22:00 (TC)" at bounding box center [261, 71] width 58 height 8
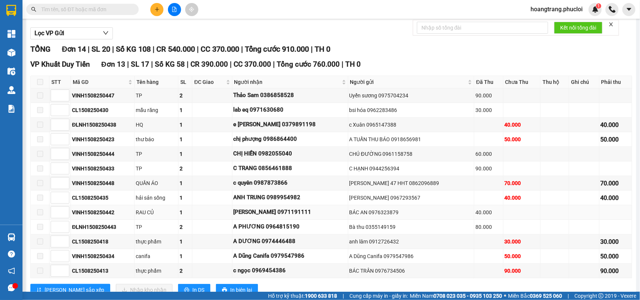
scroll to position [187, 0]
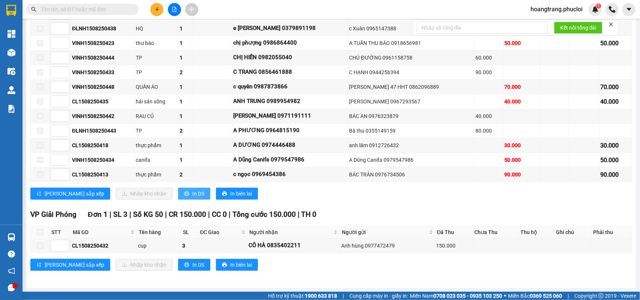
click at [178, 197] on button "In DS" at bounding box center [194, 194] width 32 height 12
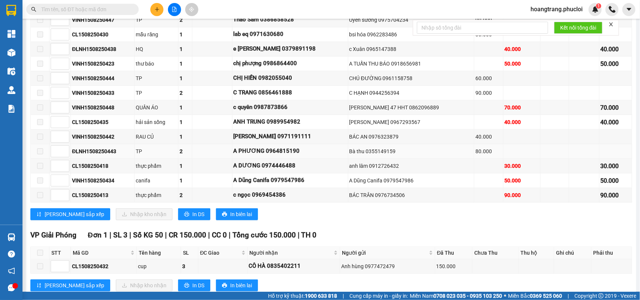
scroll to position [141, 0]
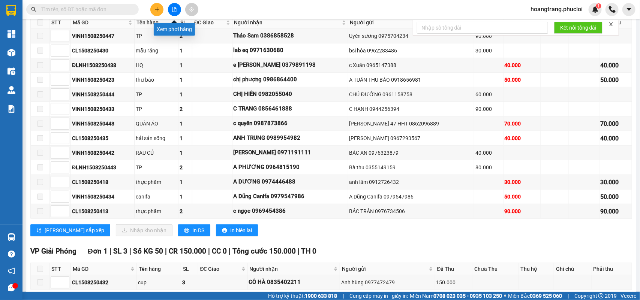
click at [177, 9] on icon "file-add" at bounding box center [174, 9] width 5 height 5
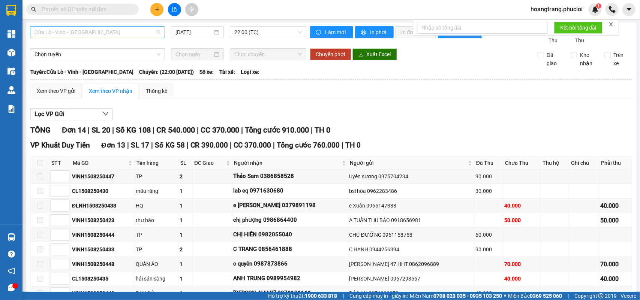
click at [120, 29] on span "Cửa Lò - Vinh - [GEOGRAPHIC_DATA]" at bounding box center [97, 32] width 126 height 11
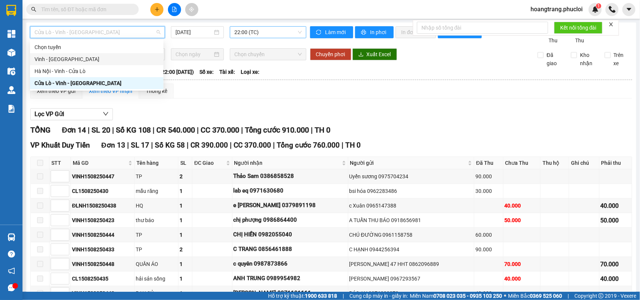
click at [255, 30] on span "22:00 (TC)" at bounding box center [267, 32] width 67 height 11
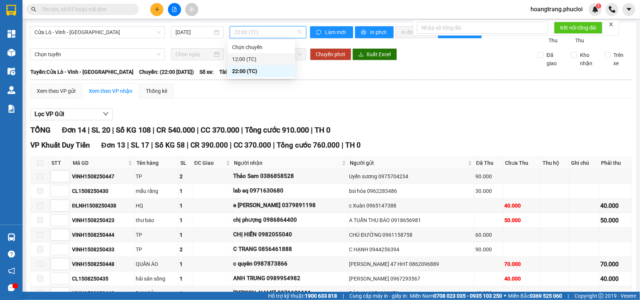
click at [240, 59] on div "12:00 (TC)" at bounding box center [261, 59] width 58 height 8
